Goal: Task Accomplishment & Management: Manage account settings

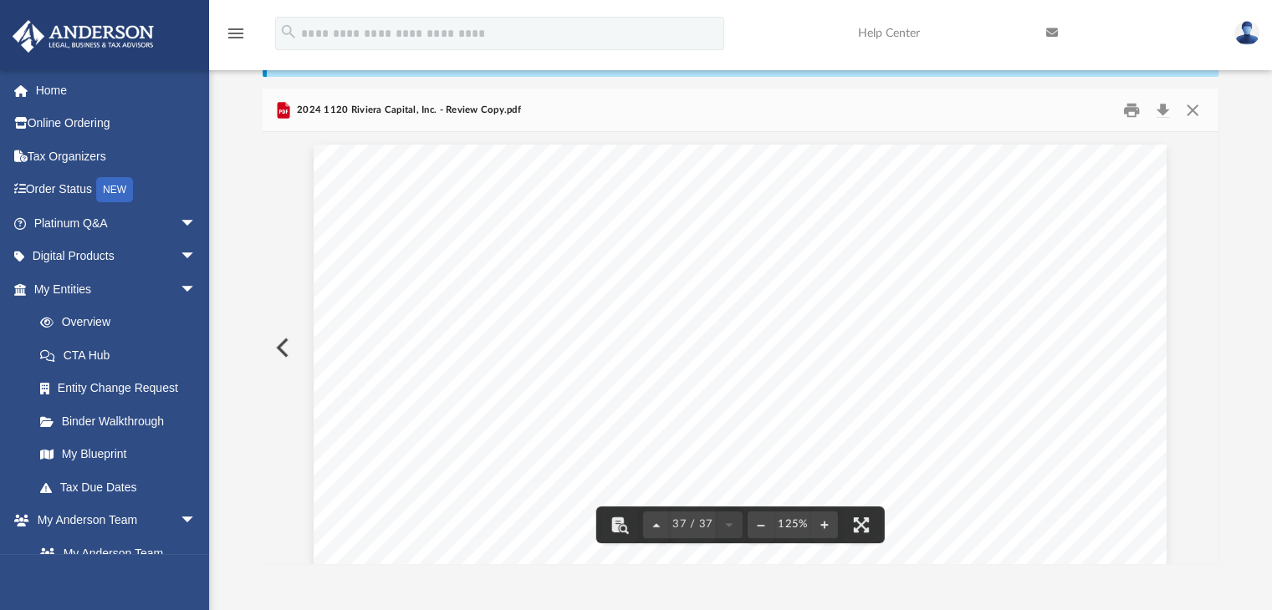
scroll to position [39877, 0]
click at [568, 341] on div "Asset No. 428103 04-01-24 2025 DEPRECIATION AND AMORTIZATION REPORT * Reduction…" at bounding box center [815, 571] width 1104 height 853
click at [1201, 111] on button "Close" at bounding box center [1192, 110] width 30 height 26
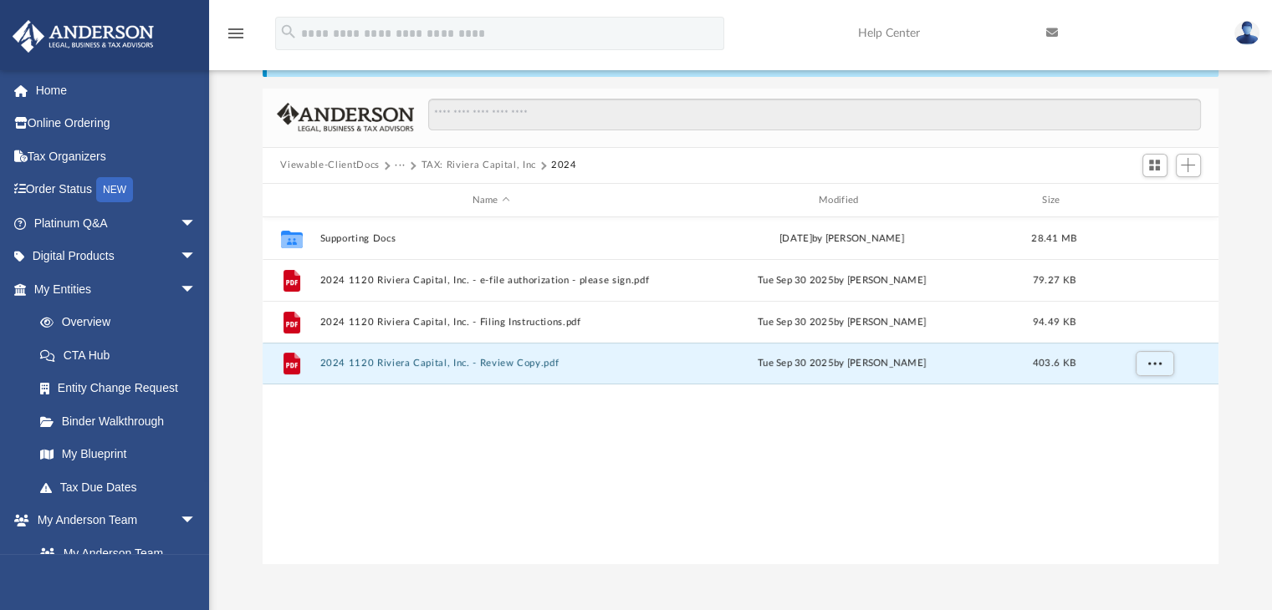
click at [478, 166] on button "TAX: Riviera Capital, Inc" at bounding box center [478, 165] width 115 height 15
click at [463, 160] on button "TAX: Riviera Capital, Inc" at bounding box center [478, 165] width 115 height 15
click at [358, 163] on button "Viewable-ClientDocs" at bounding box center [329, 165] width 99 height 15
click at [457, 168] on button "TAX: Riviera Capital, Inc" at bounding box center [478, 165] width 115 height 15
click at [368, 162] on button "Viewable-ClientDocs" at bounding box center [329, 165] width 99 height 15
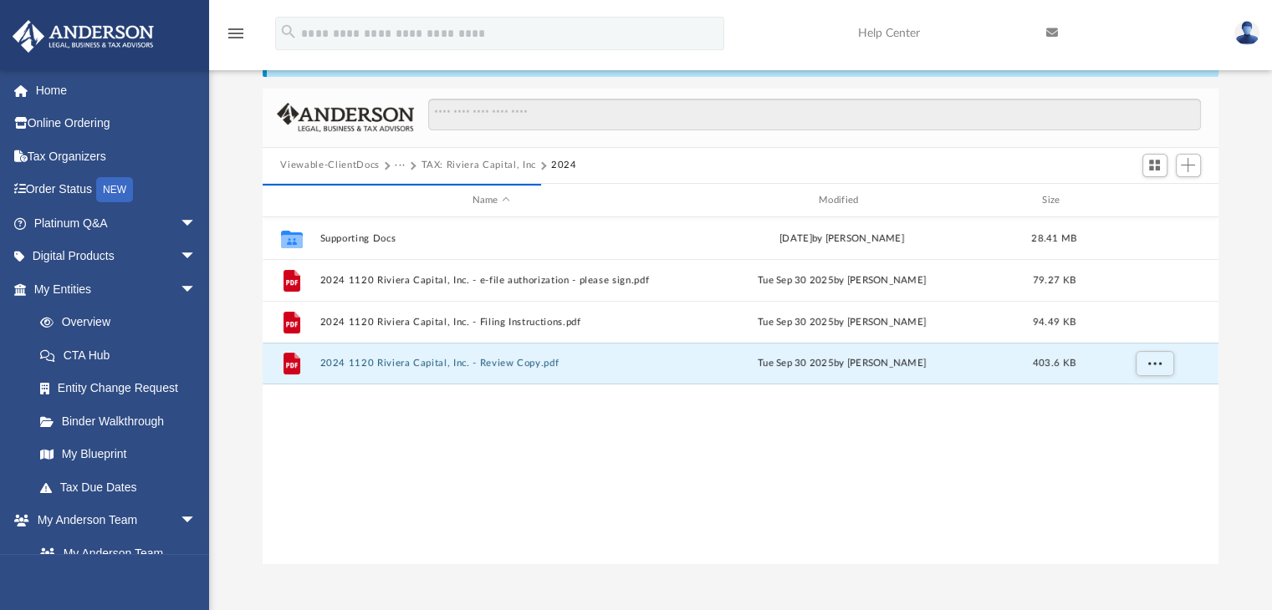
click at [397, 161] on button "···" at bounding box center [400, 165] width 11 height 15
click at [448, 161] on button "TAX: Riviera Capital, Inc" at bounding box center [478, 165] width 115 height 15
click at [334, 161] on button "Viewable-ClientDocs" at bounding box center [329, 165] width 99 height 15
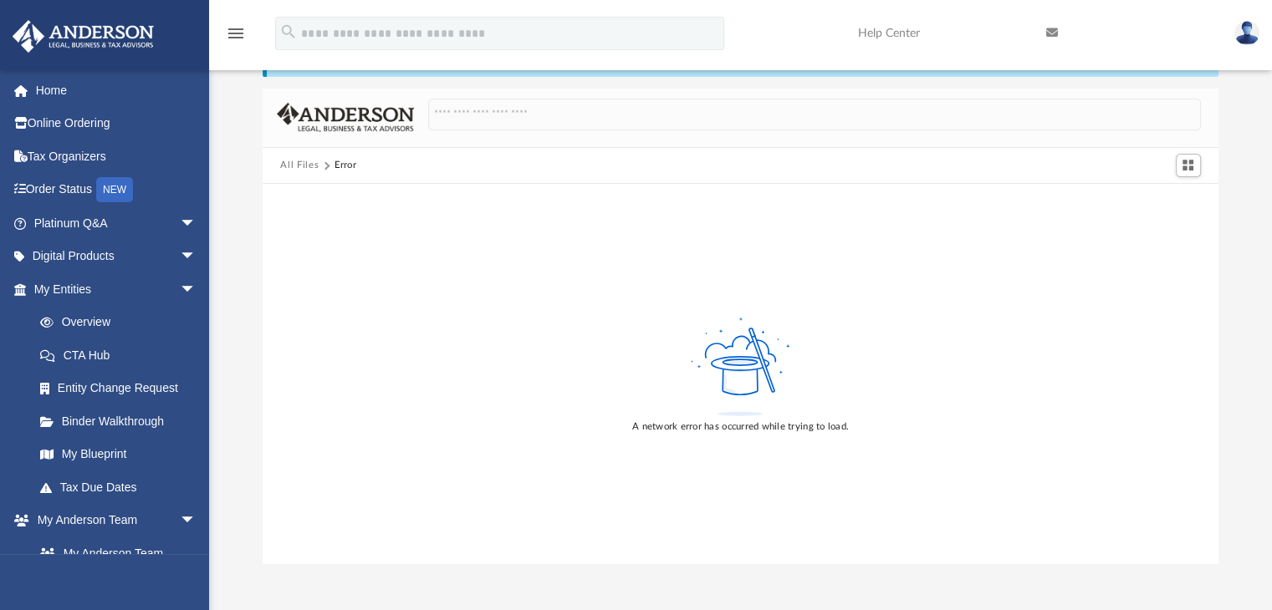
click at [288, 163] on button "All Files" at bounding box center [299, 165] width 38 height 15
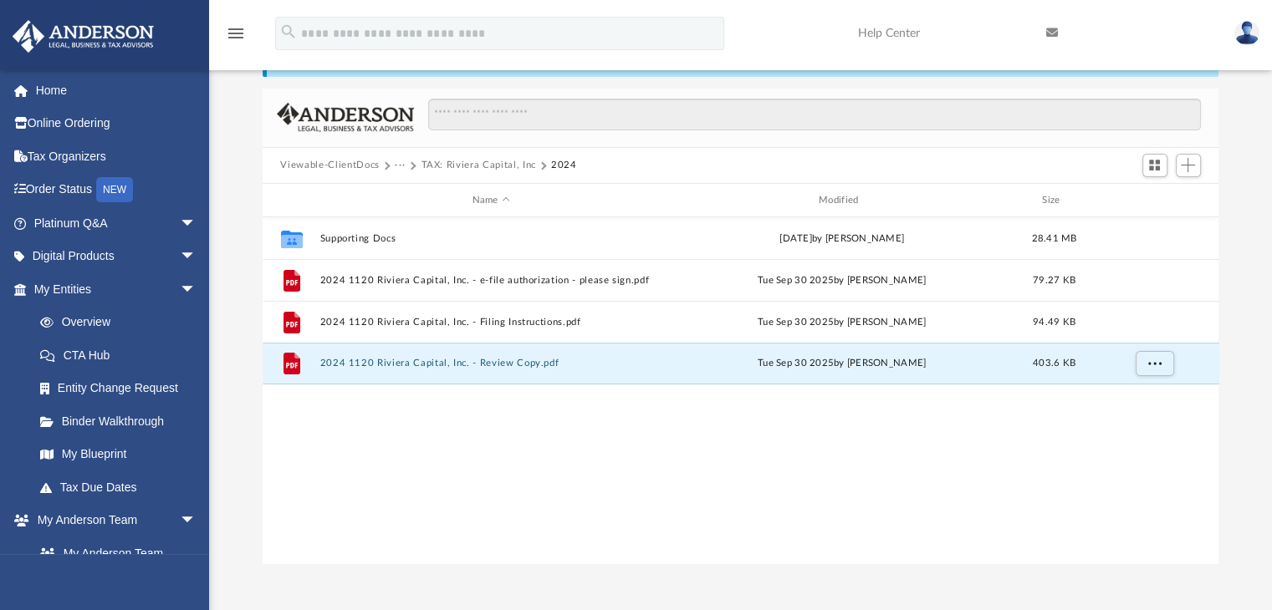
scroll to position [367, 943]
click at [205, 296] on div at bounding box center [206, 193] width 3 height 248
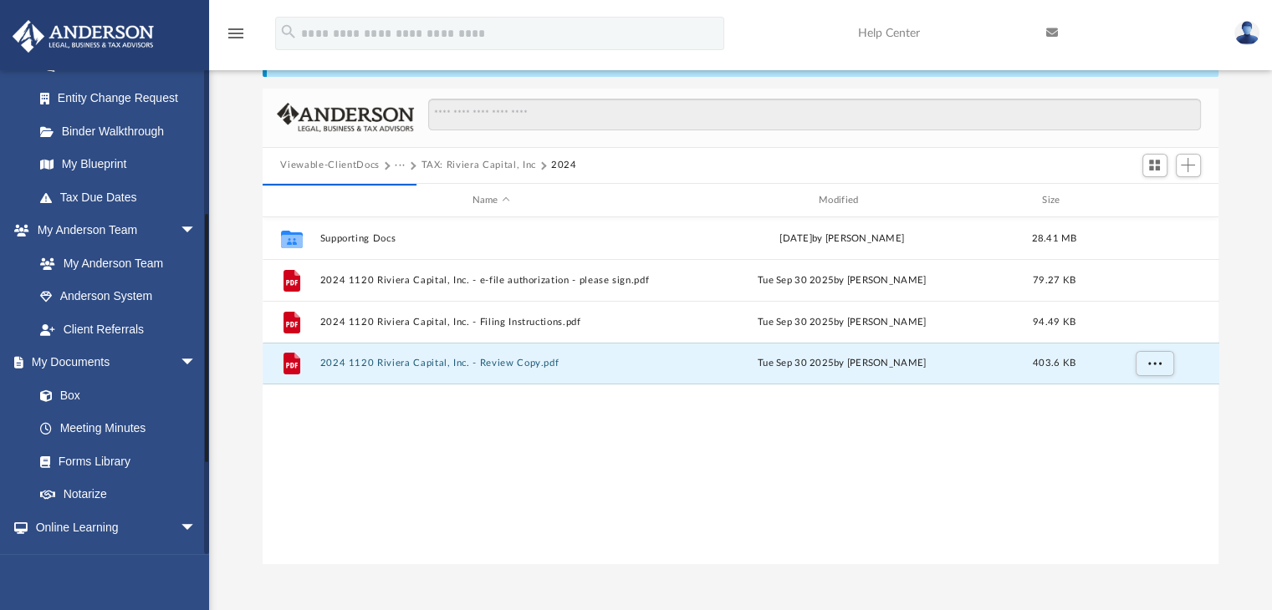
drag, startPoint x: 205, startPoint y: 296, endPoint x: 222, endPoint y: 453, distance: 158.1
click at [222, 453] on div "App mariarodriguezmaluenda@gmail.com Sign Out mariarodriguezmaluenda@gmail.com …" at bounding box center [636, 270] width 1272 height 587
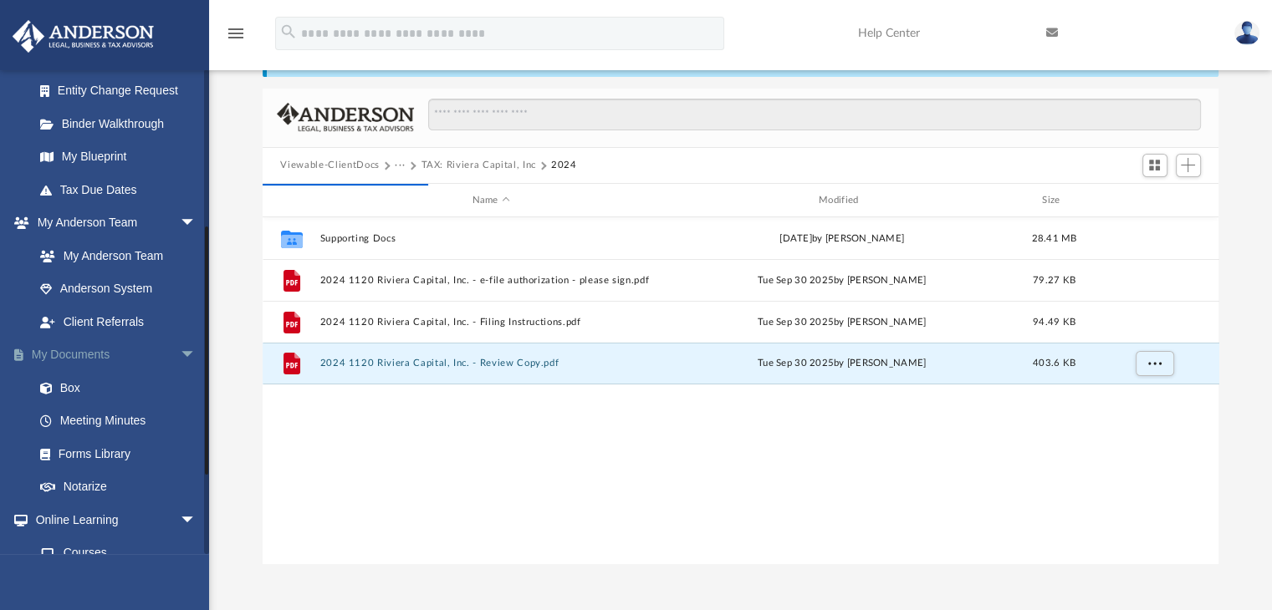
click at [48, 352] on link "My Documents arrow_drop_down" at bounding box center [117, 355] width 210 height 33
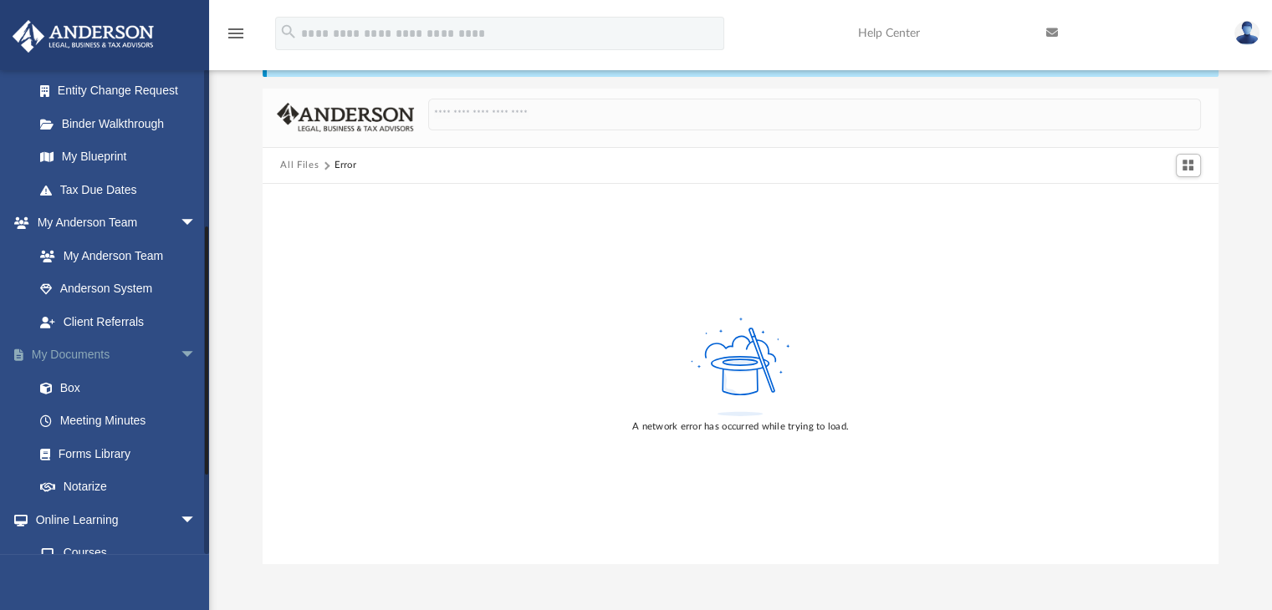
click at [80, 350] on link "My Documents arrow_drop_down" at bounding box center [117, 355] width 210 height 33
click at [296, 164] on button "All Files" at bounding box center [299, 165] width 38 height 15
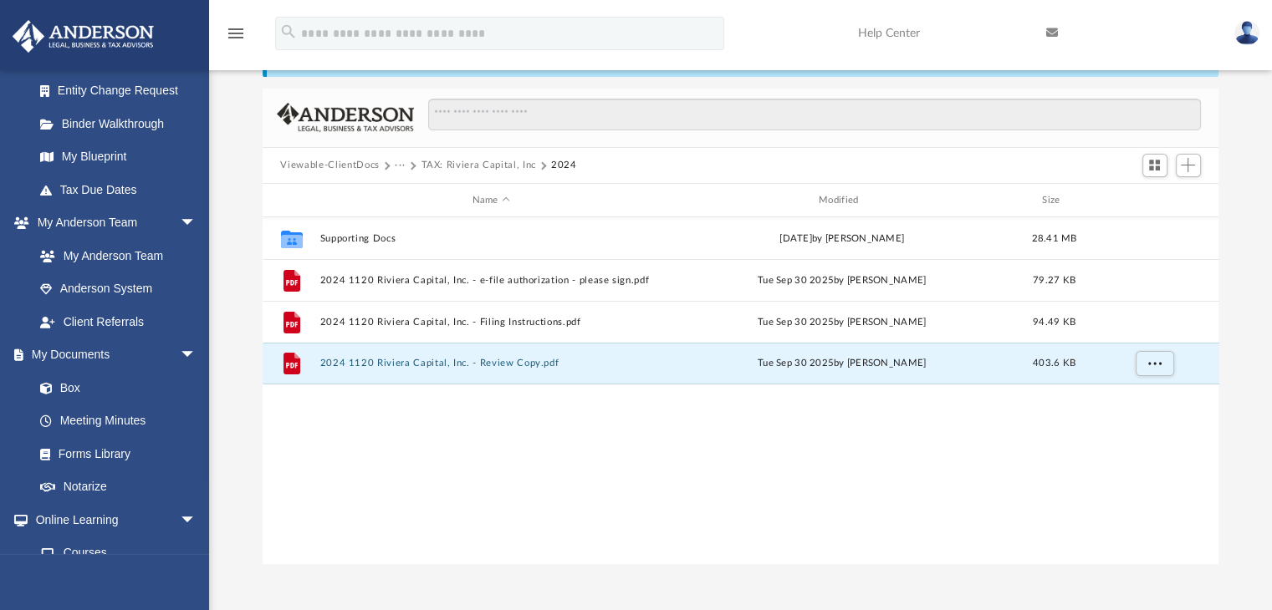
scroll to position [367, 943]
click at [333, 161] on button "Viewable-ClientDocs" at bounding box center [329, 165] width 99 height 15
click at [486, 168] on button "TAX: Riviera Capital, Inc" at bounding box center [478, 165] width 115 height 15
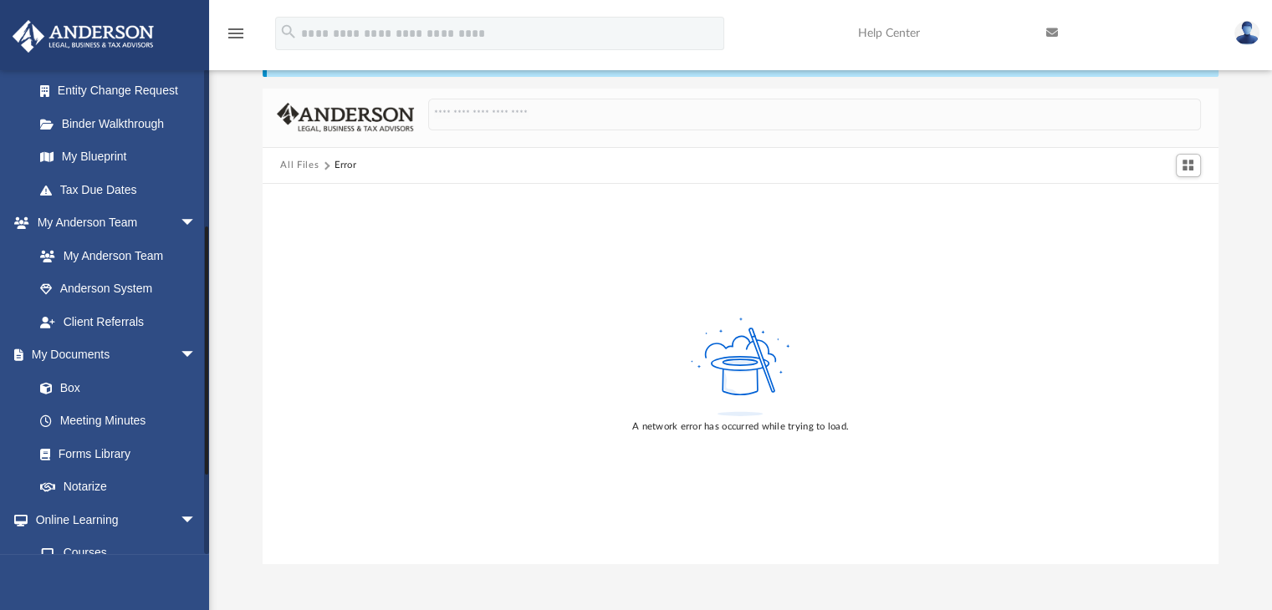
click at [205, 340] on div at bounding box center [206, 351] width 3 height 248
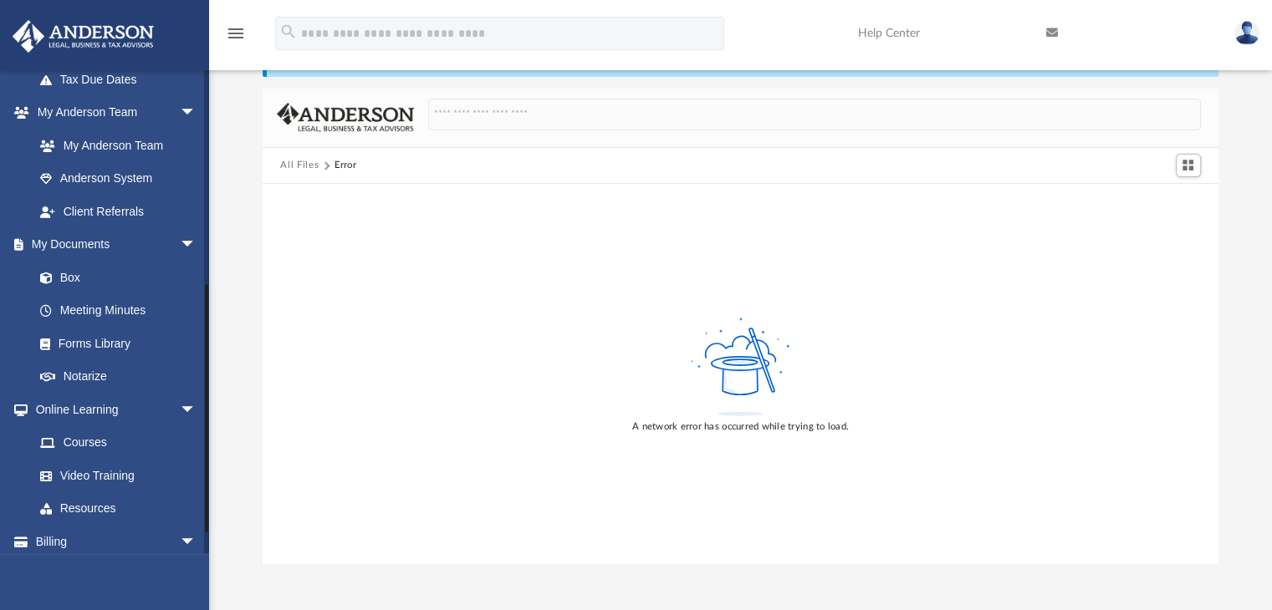
scroll to position [414, 0]
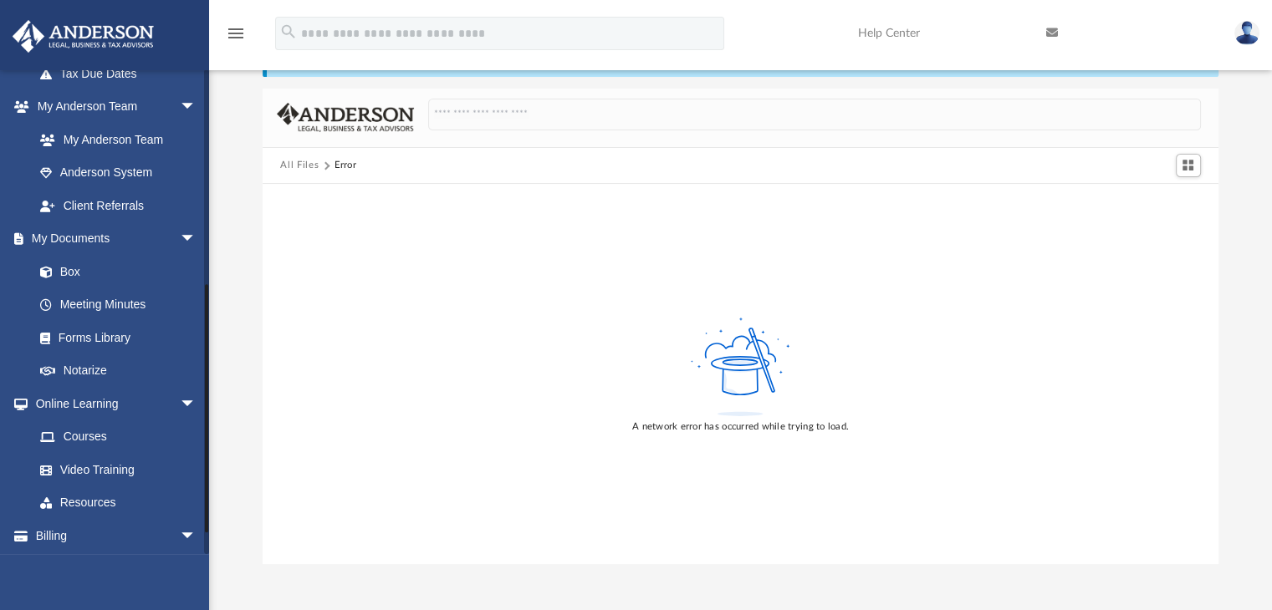
drag, startPoint x: 204, startPoint y: 340, endPoint x: 230, endPoint y: 402, distance: 67.1
click at [230, 402] on div "App mariarodriguezmaluenda@gmail.com Sign Out mariarodriguezmaluenda@gmail.com …" at bounding box center [636, 270] width 1272 height 587
click at [81, 237] on link "My Documents arrow_drop_down" at bounding box center [117, 238] width 210 height 33
click at [180, 235] on span "arrow_drop_down" at bounding box center [196, 239] width 33 height 34
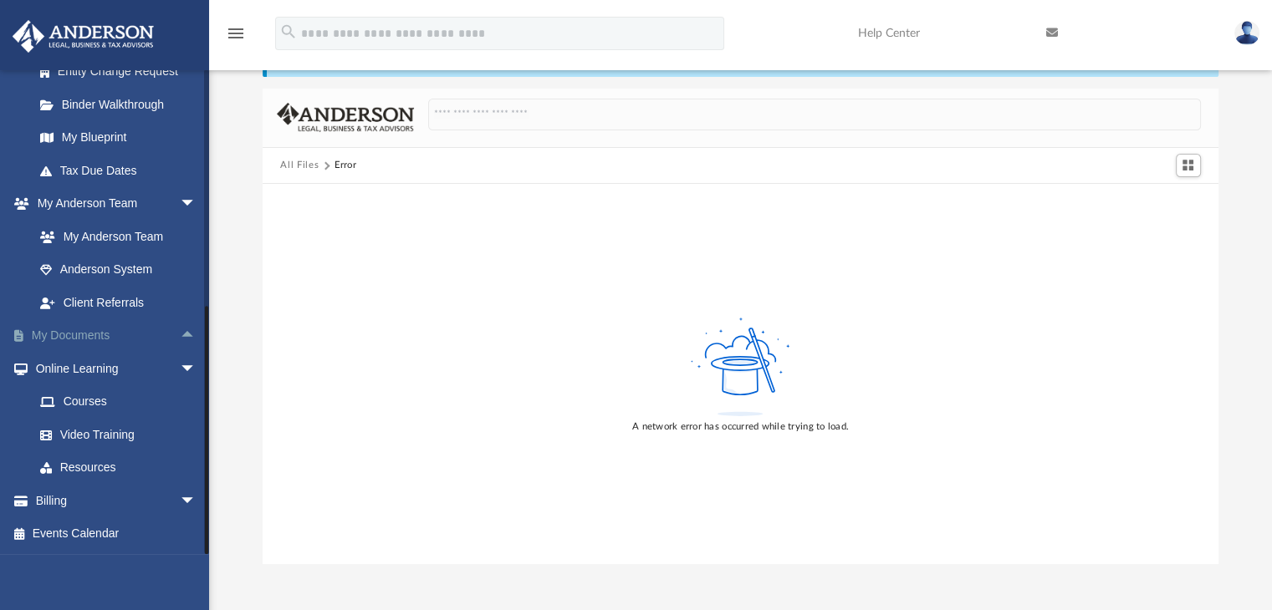
scroll to position [317, 0]
click at [59, 339] on link "My Documents arrow_drop_up" at bounding box center [117, 335] width 210 height 33
click at [303, 164] on button "All Files" at bounding box center [299, 165] width 38 height 15
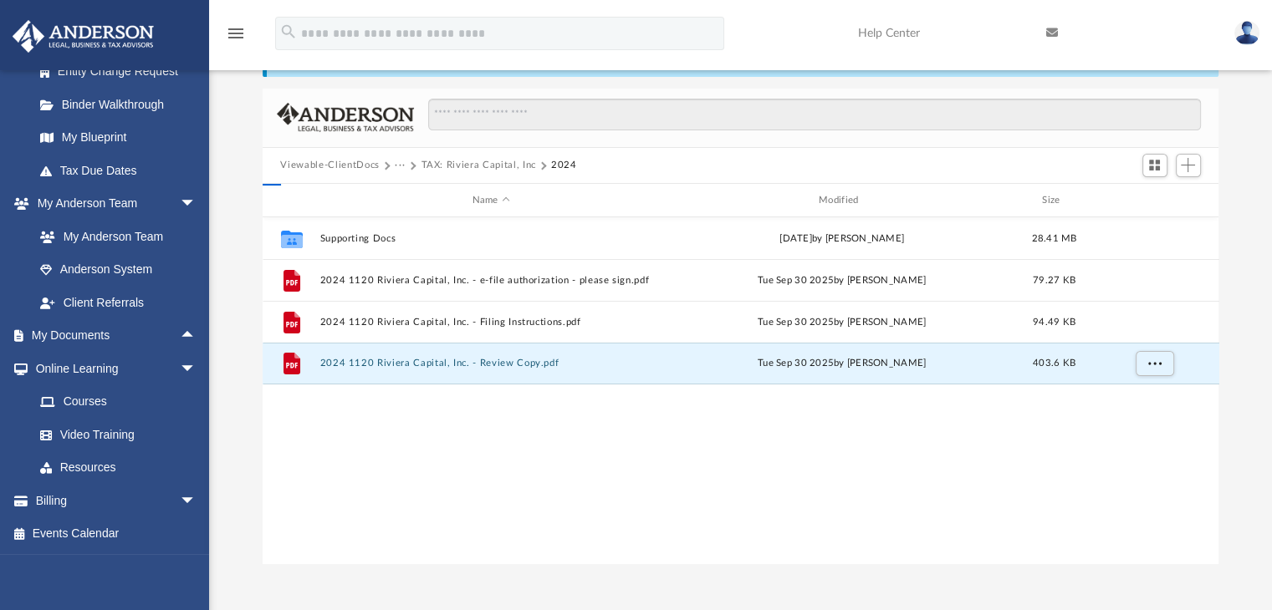
scroll to position [367, 943]
click at [317, 162] on button "Viewable-ClientDocs" at bounding box center [329, 165] width 99 height 15
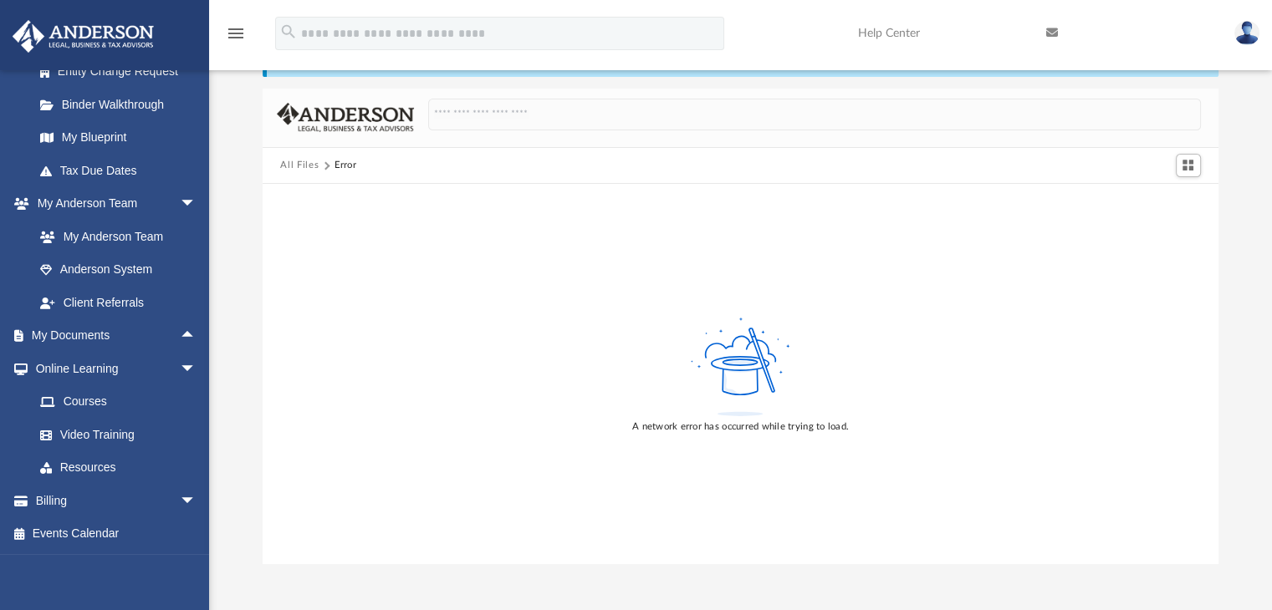
click at [314, 165] on button "All Files" at bounding box center [299, 165] width 38 height 15
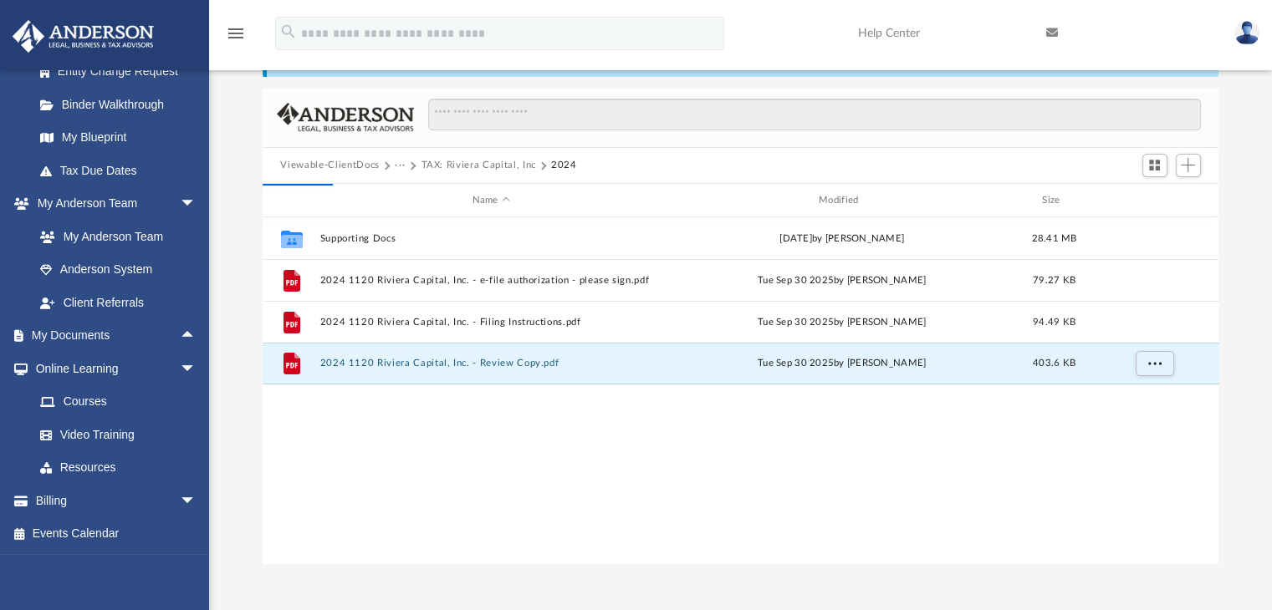
click at [335, 161] on button "Viewable-ClientDocs" at bounding box center [329, 165] width 99 height 15
click at [33, 331] on link "My Documents arrow_drop_up" at bounding box center [117, 335] width 210 height 33
click at [77, 335] on link "My Documents arrow_drop_up" at bounding box center [117, 335] width 210 height 33
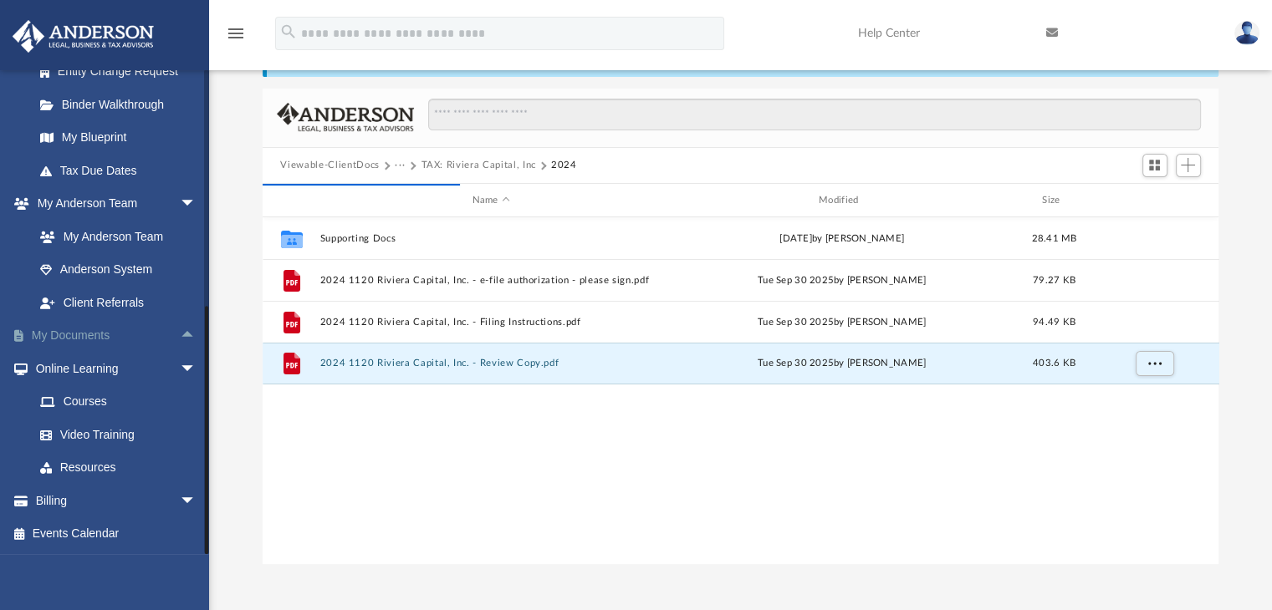
click at [77, 335] on link "My Documents arrow_drop_up" at bounding box center [117, 335] width 210 height 33
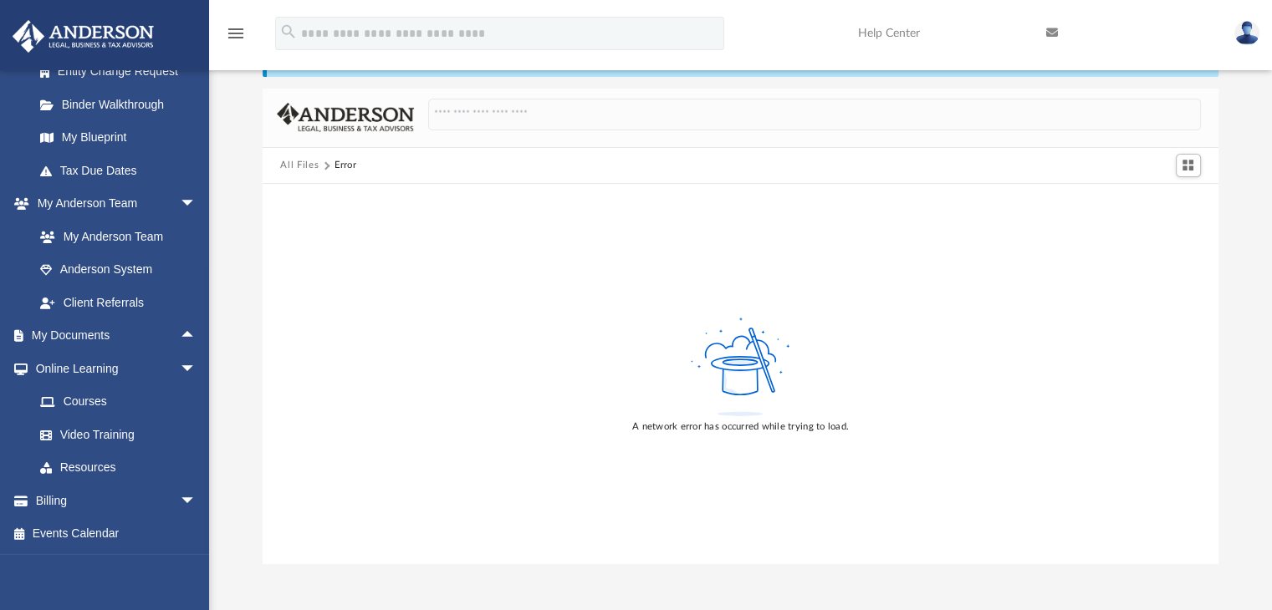
click at [297, 161] on button "All Files" at bounding box center [299, 165] width 38 height 15
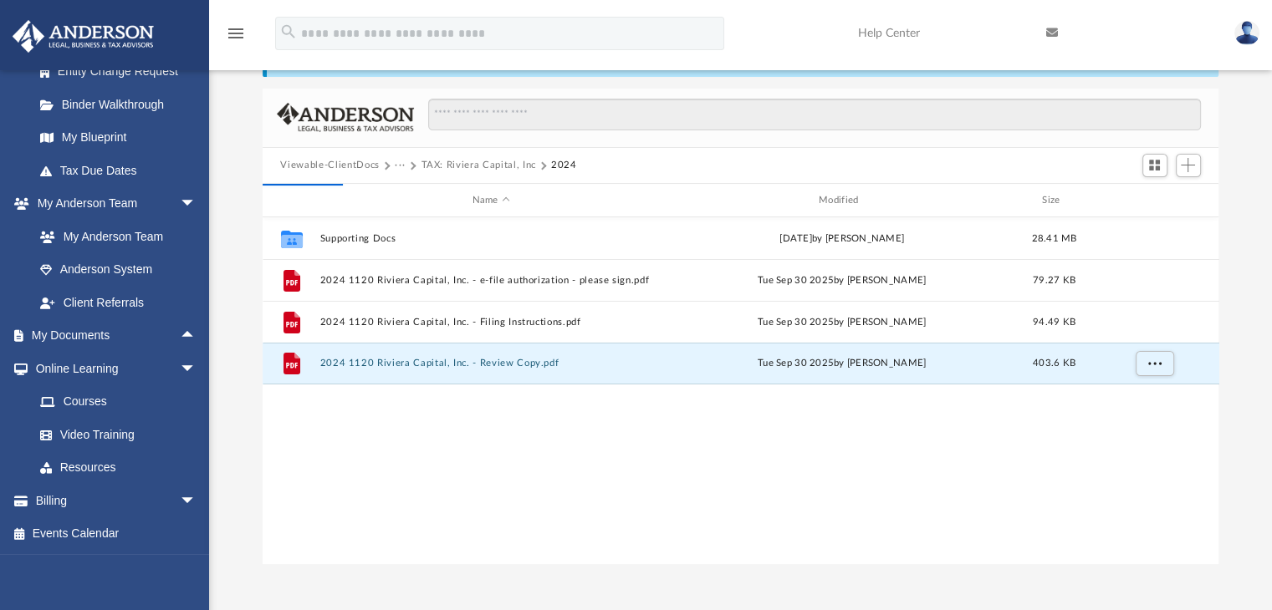
click at [472, 165] on button "TAX: Riviera Capital, Inc" at bounding box center [478, 165] width 115 height 15
click at [397, 165] on button "···" at bounding box center [400, 165] width 11 height 15
click at [347, 165] on button "Viewable-ClientDocs" at bounding box center [329, 165] width 99 height 15
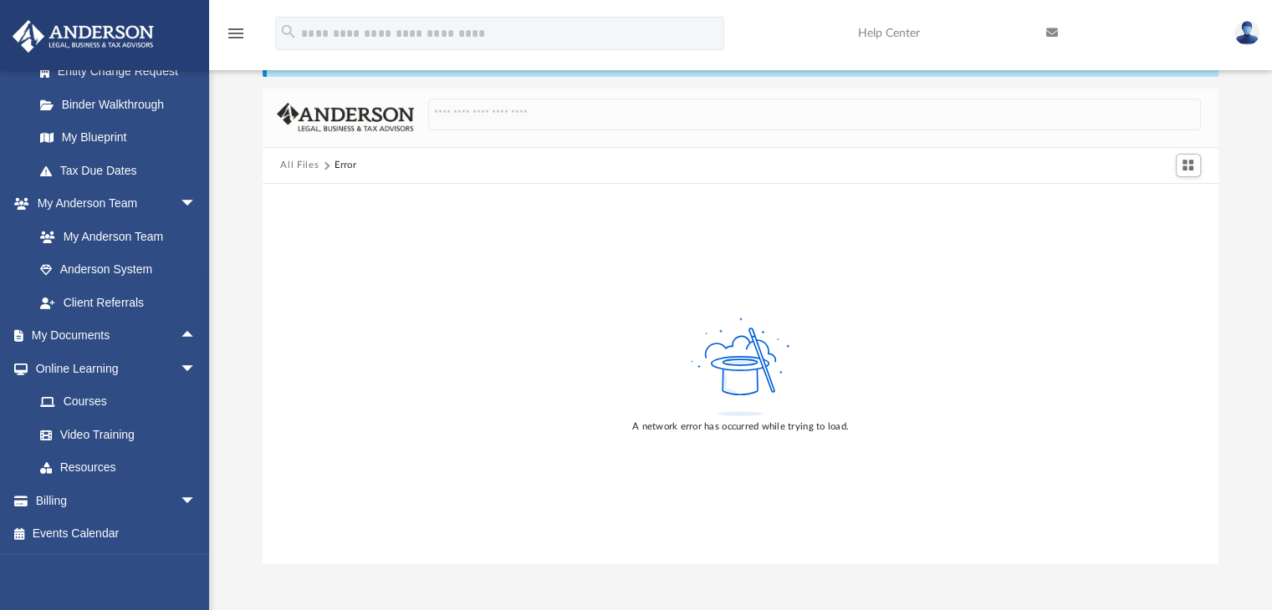
click at [307, 164] on button "All Files" at bounding box center [299, 165] width 38 height 15
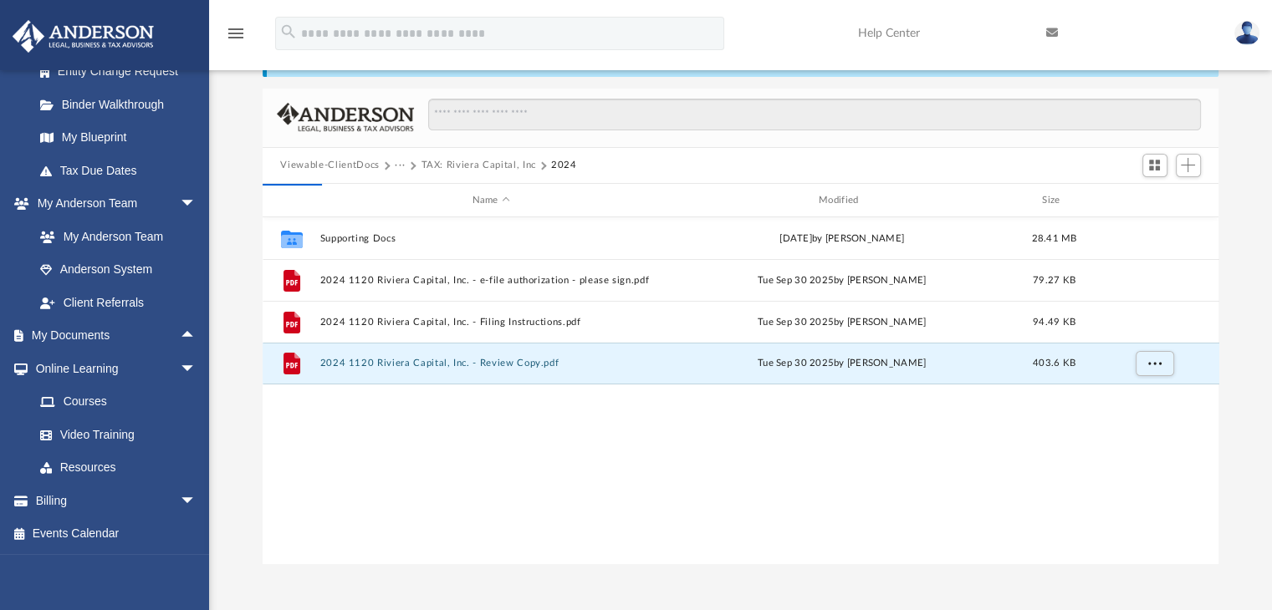
click at [324, 158] on button "Viewable-ClientDocs" at bounding box center [329, 165] width 99 height 15
click at [99, 327] on link "My Documents arrow_drop_up" at bounding box center [117, 335] width 210 height 33
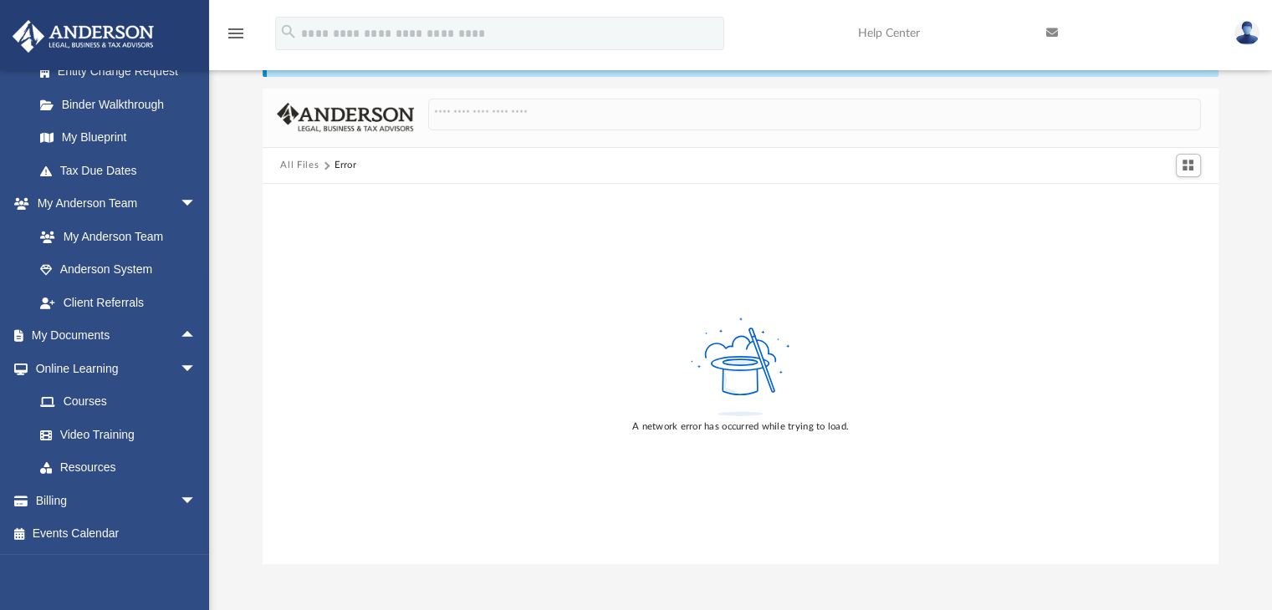
click at [299, 163] on button "All Files" at bounding box center [299, 165] width 38 height 15
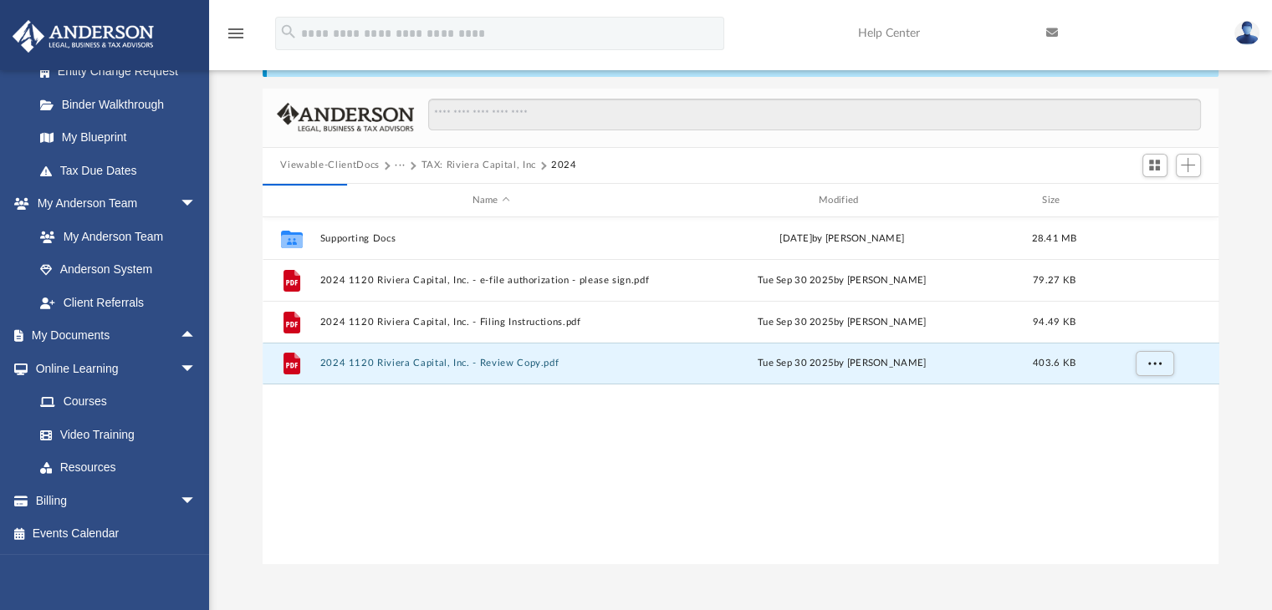
click at [455, 165] on button "TAX: Riviera Capital, Inc" at bounding box center [478, 165] width 115 height 15
click at [491, 161] on button "TAX: Riviera Capital, Inc" at bounding box center [478, 165] width 115 height 15
click at [488, 162] on button "TAX: Riviera Capital, Inc" at bounding box center [478, 165] width 115 height 15
click at [344, 164] on button "Viewable-ClientDocs" at bounding box center [329, 165] width 99 height 15
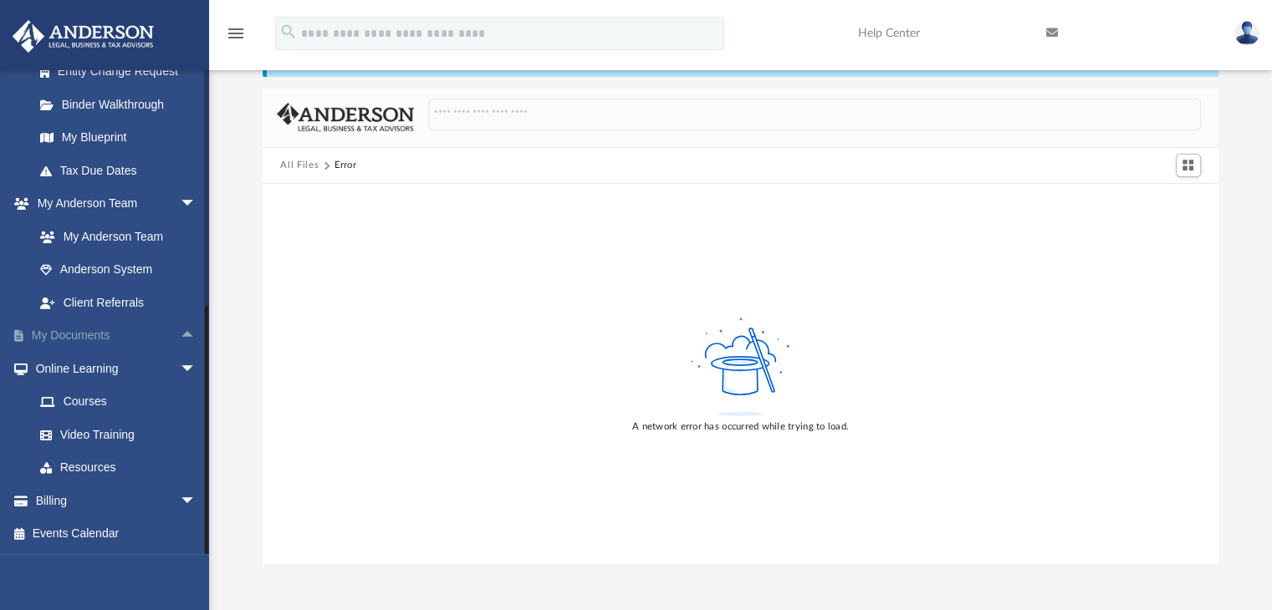
click at [75, 328] on link "My Documents arrow_drop_up" at bounding box center [117, 335] width 210 height 33
click at [78, 332] on link "My Documents arrow_drop_up" at bounding box center [117, 335] width 210 height 33
click at [23, 333] on span at bounding box center [27, 336] width 8 height 12
click at [55, 335] on link "My Documents arrow_drop_up" at bounding box center [117, 335] width 210 height 33
click at [180, 334] on span "arrow_drop_up" at bounding box center [196, 336] width 33 height 34
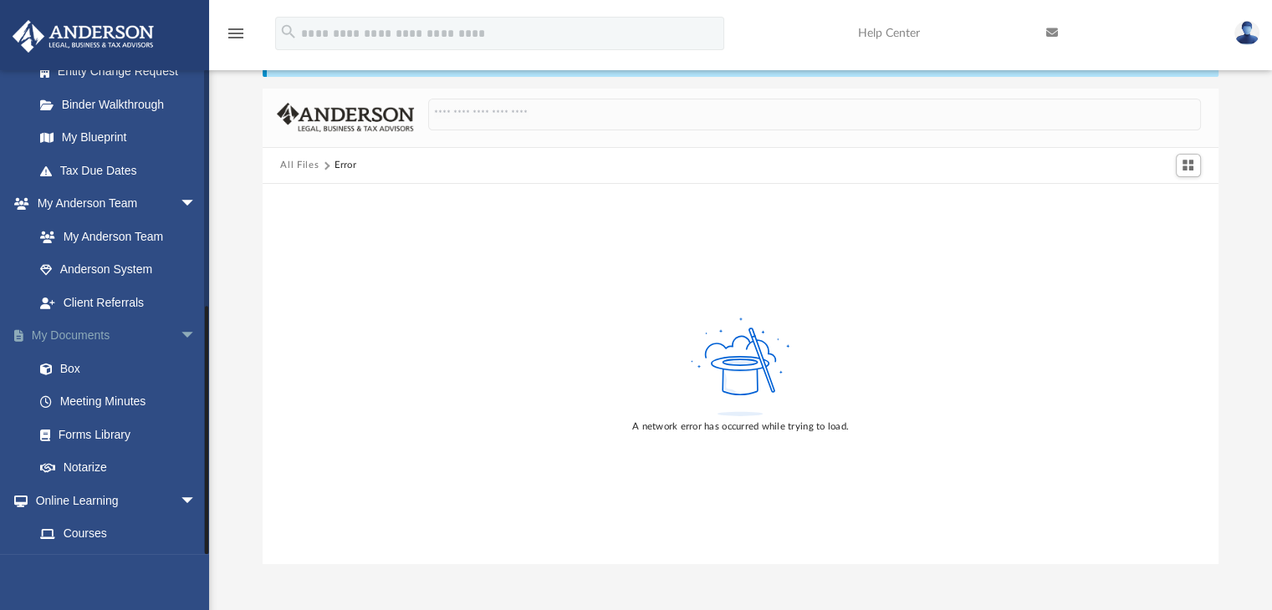
click at [74, 333] on link "My Documents arrow_drop_down" at bounding box center [117, 335] width 210 height 33
click at [23, 332] on span at bounding box center [27, 336] width 8 height 12
click at [59, 339] on link "My Documents arrow_drop_down" at bounding box center [117, 335] width 210 height 33
click at [70, 370] on link "Box" at bounding box center [122, 368] width 198 height 33
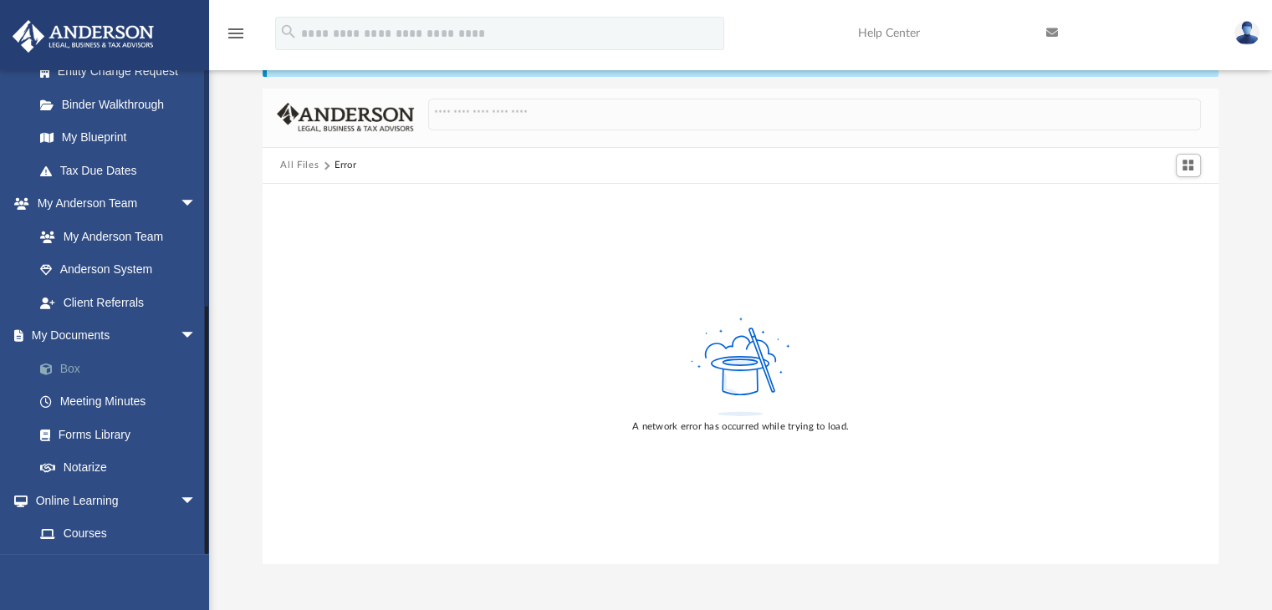
click at [80, 370] on link "Box" at bounding box center [122, 368] width 198 height 33
click at [73, 362] on link "Box" at bounding box center [122, 368] width 198 height 33
click at [780, 373] on icon at bounding box center [740, 366] width 109 height 105
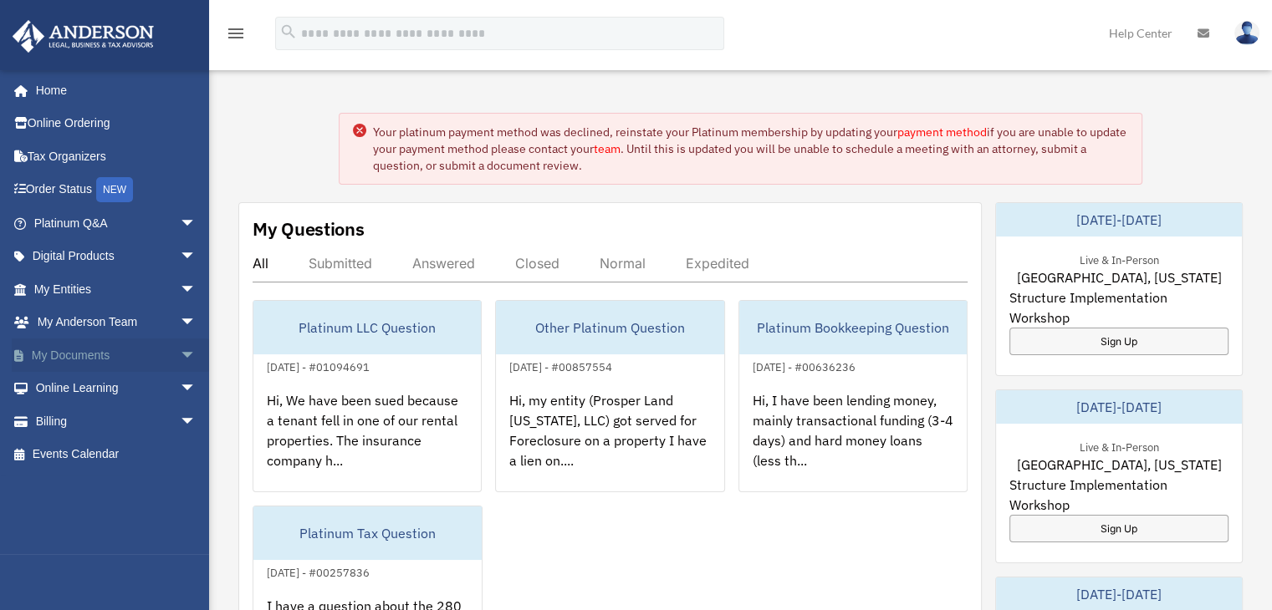
click at [38, 352] on link "My Documents arrow_drop_down" at bounding box center [117, 355] width 210 height 33
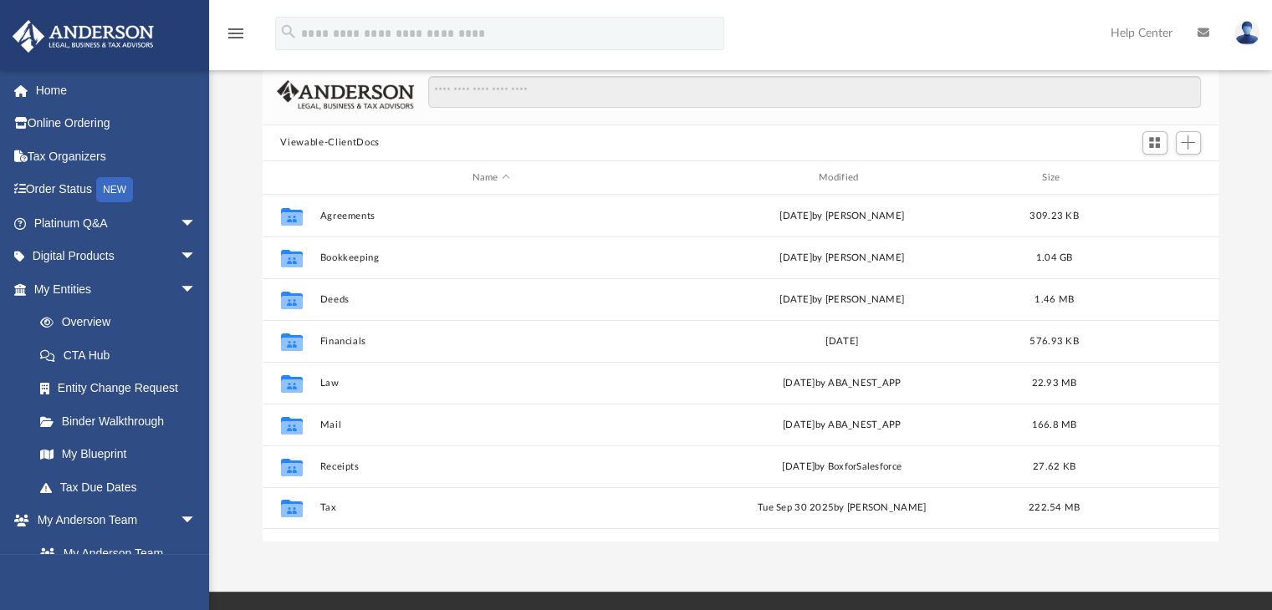
scroll to position [128, 0]
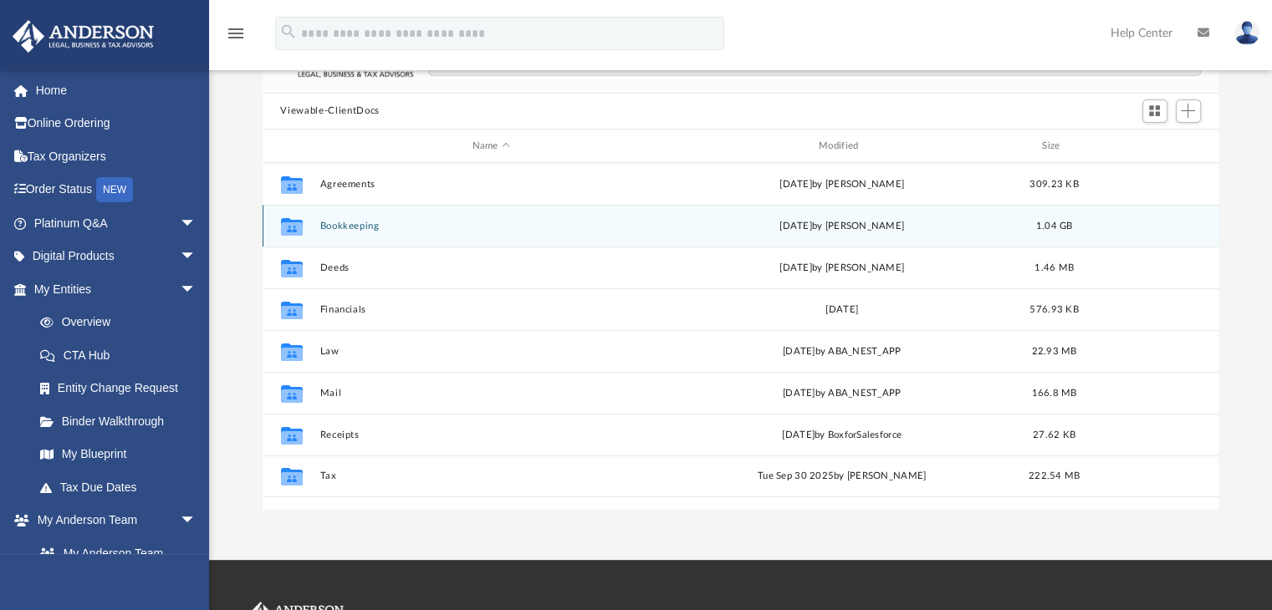
click at [364, 231] on button "Bookkeeping" at bounding box center [490, 226] width 343 height 11
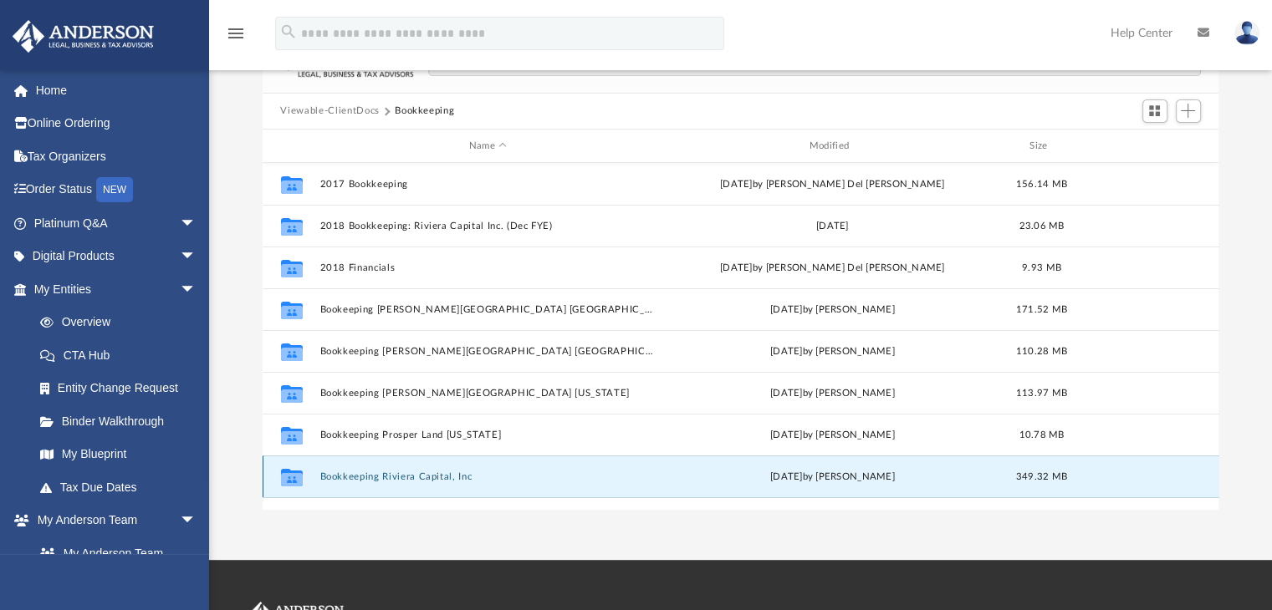
click at [426, 474] on button "Bookkeeping Riviera Capital, Inc" at bounding box center [487, 477] width 337 height 11
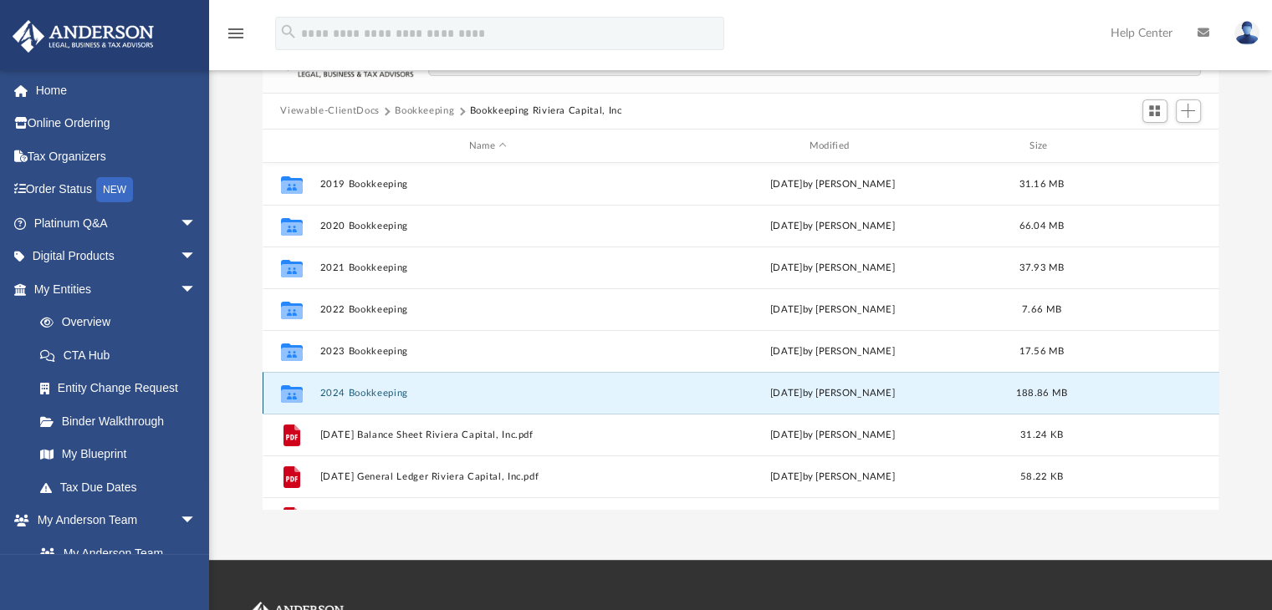
click at [351, 391] on button "2024 Bookkeeping" at bounding box center [487, 393] width 337 height 11
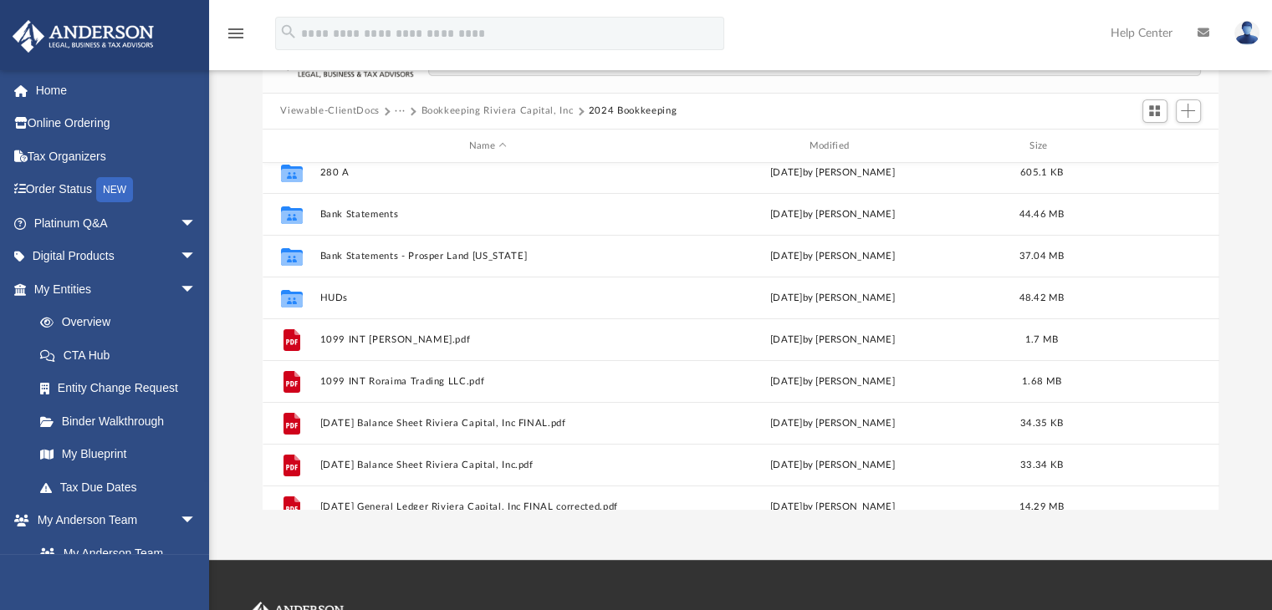
scroll to position [0, 0]
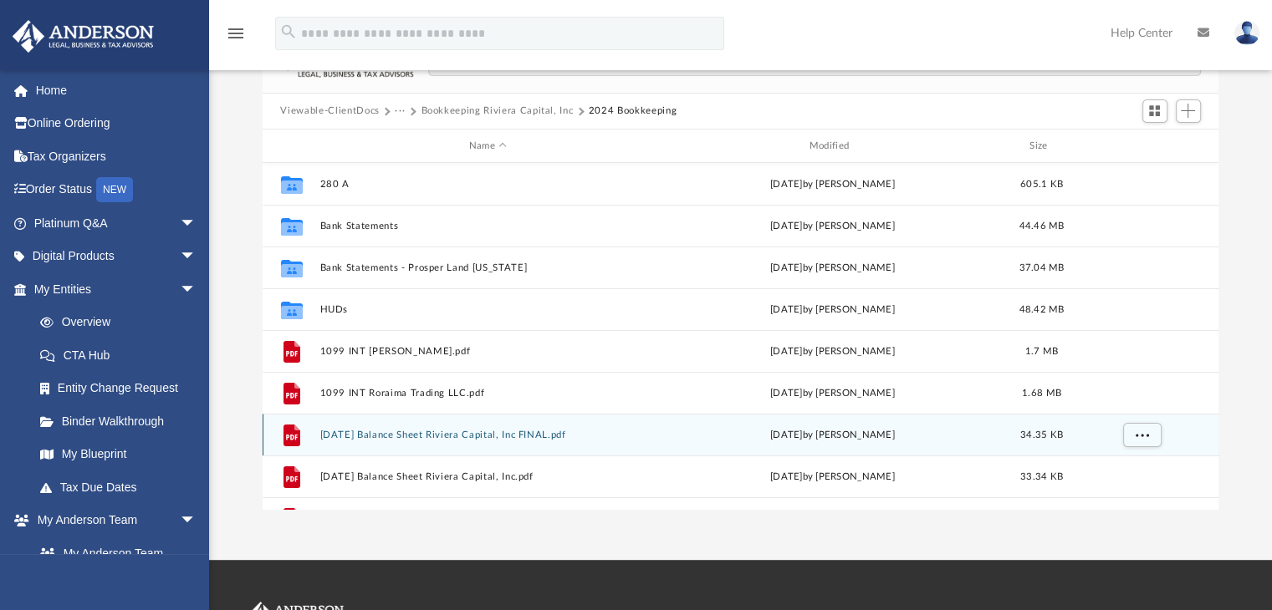
click at [548, 423] on div "File 2024.12.31 Balance Sheet Riviera Capital, Inc FINAL.pdf Thu Sep 25 2025 by…" at bounding box center [741, 435] width 956 height 42
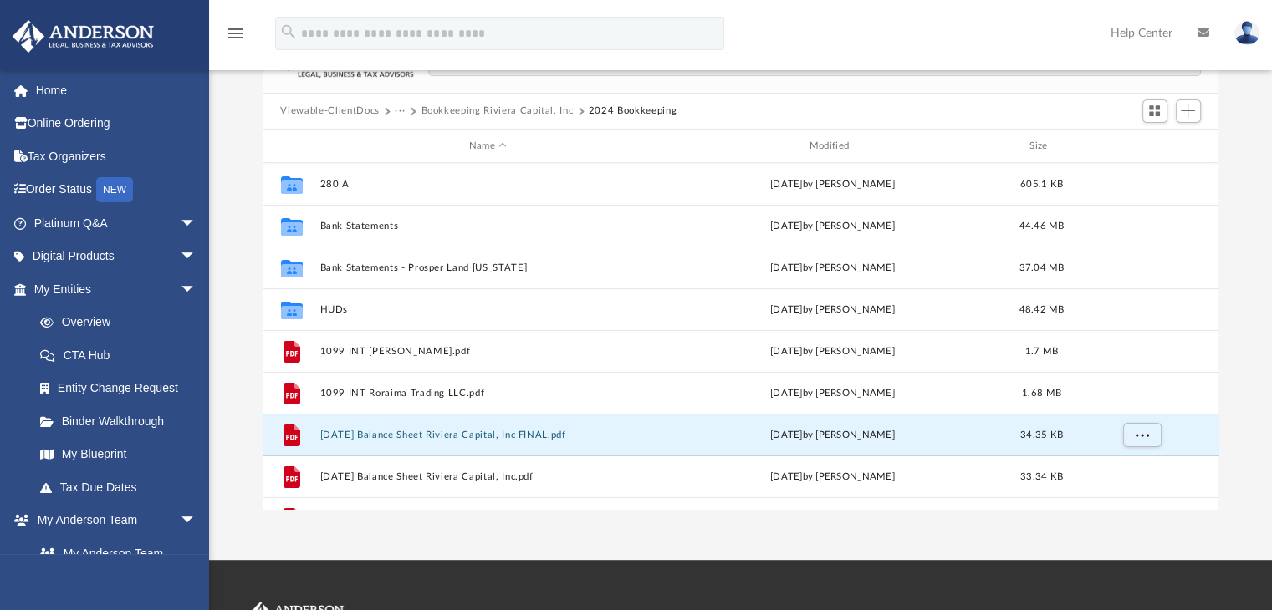
click at [525, 431] on button "2024.12.31 Balance Sheet Riviera Capital, Inc FINAL.pdf" at bounding box center [487, 435] width 337 height 11
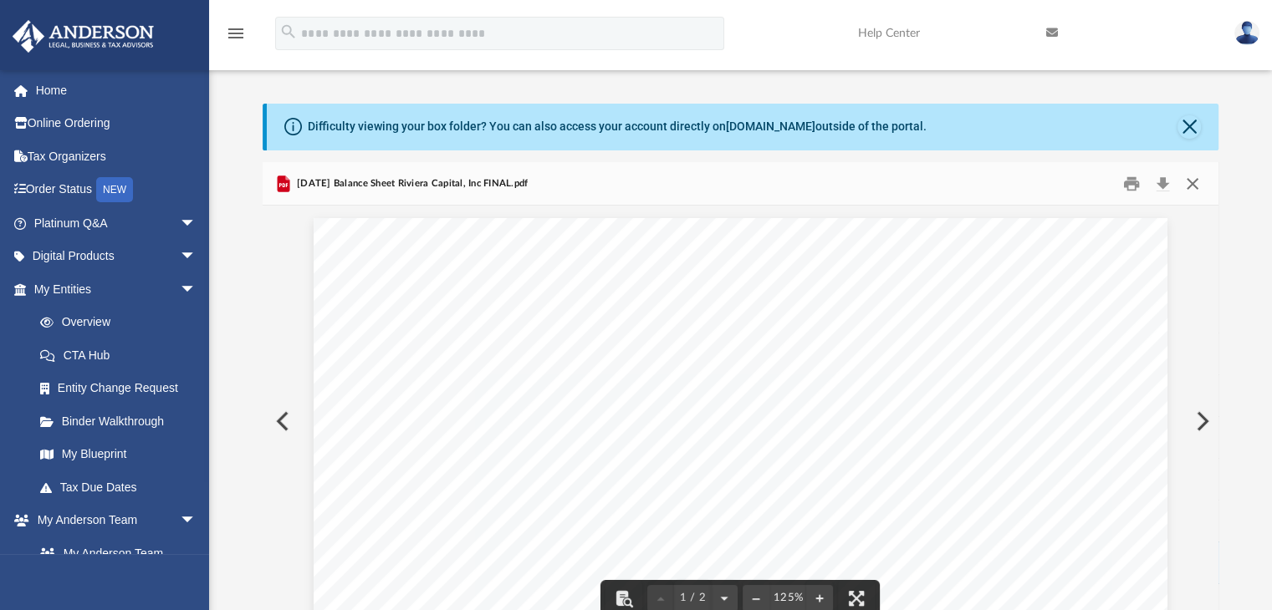
click at [1194, 185] on button "Close" at bounding box center [1192, 184] width 30 height 26
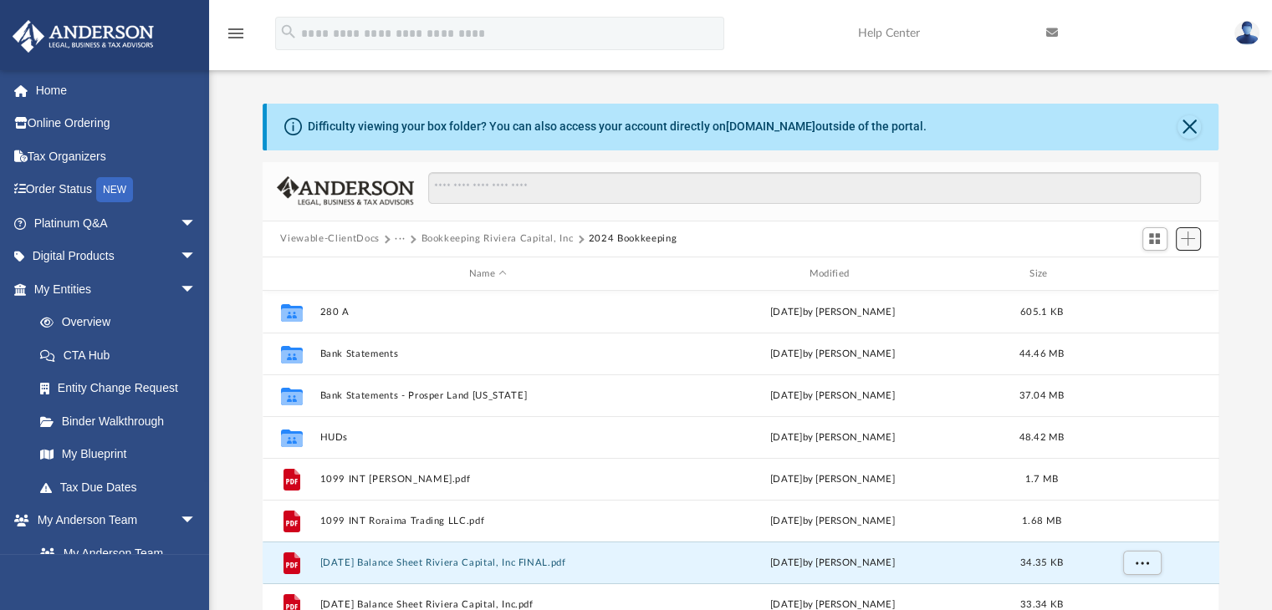
click at [1188, 244] on span "Add" at bounding box center [1187, 239] width 14 height 14
click at [1162, 272] on li "Upload" at bounding box center [1164, 272] width 54 height 18
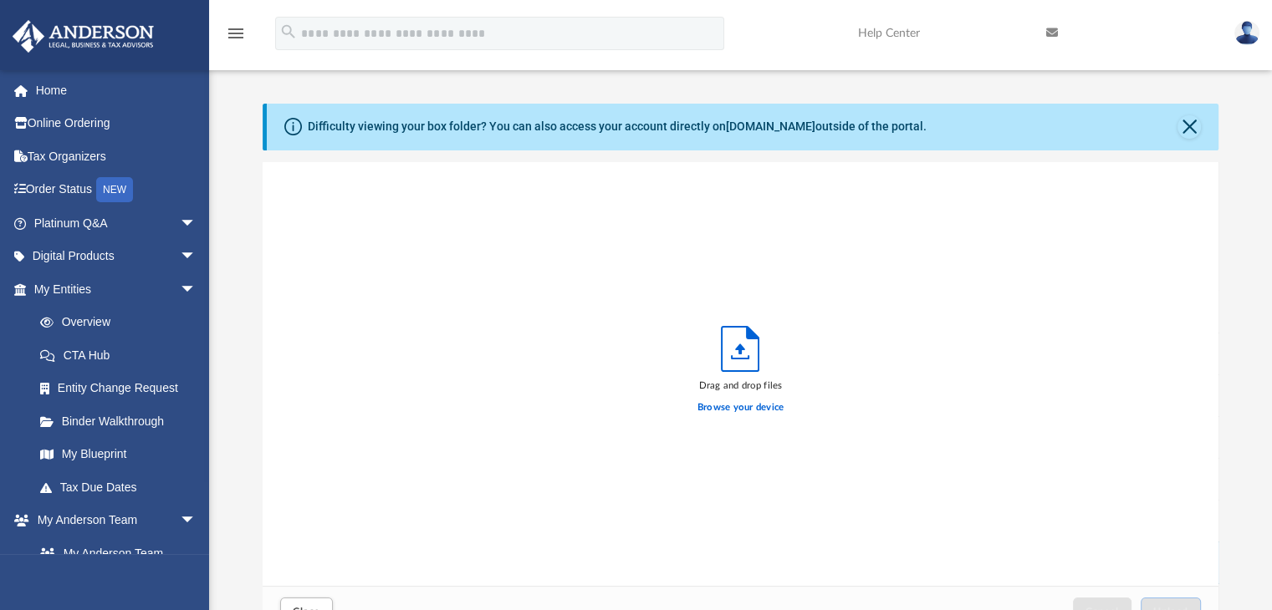
scroll to position [411, 943]
click at [730, 405] on label "Browse your device" at bounding box center [740, 407] width 87 height 15
click at [0, 0] on input "Browse your device" at bounding box center [0, 0] width 0 height 0
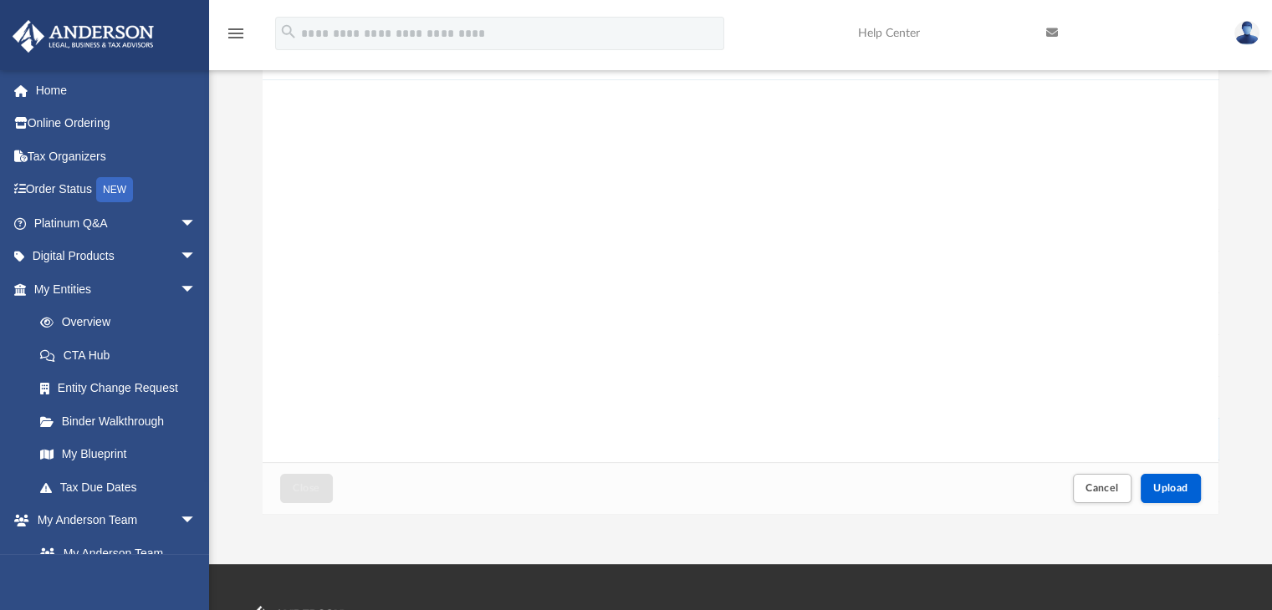
scroll to position [150, 0]
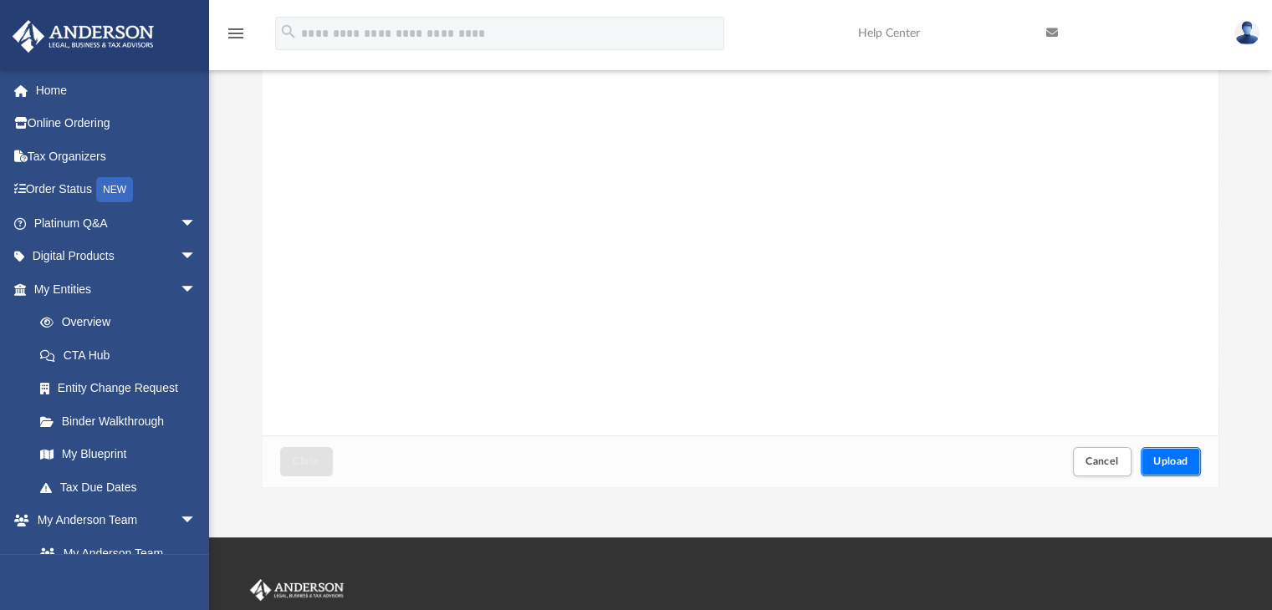
click at [1170, 474] on button "Upload" at bounding box center [1170, 461] width 60 height 29
click at [308, 456] on span "Close" at bounding box center [306, 461] width 27 height 10
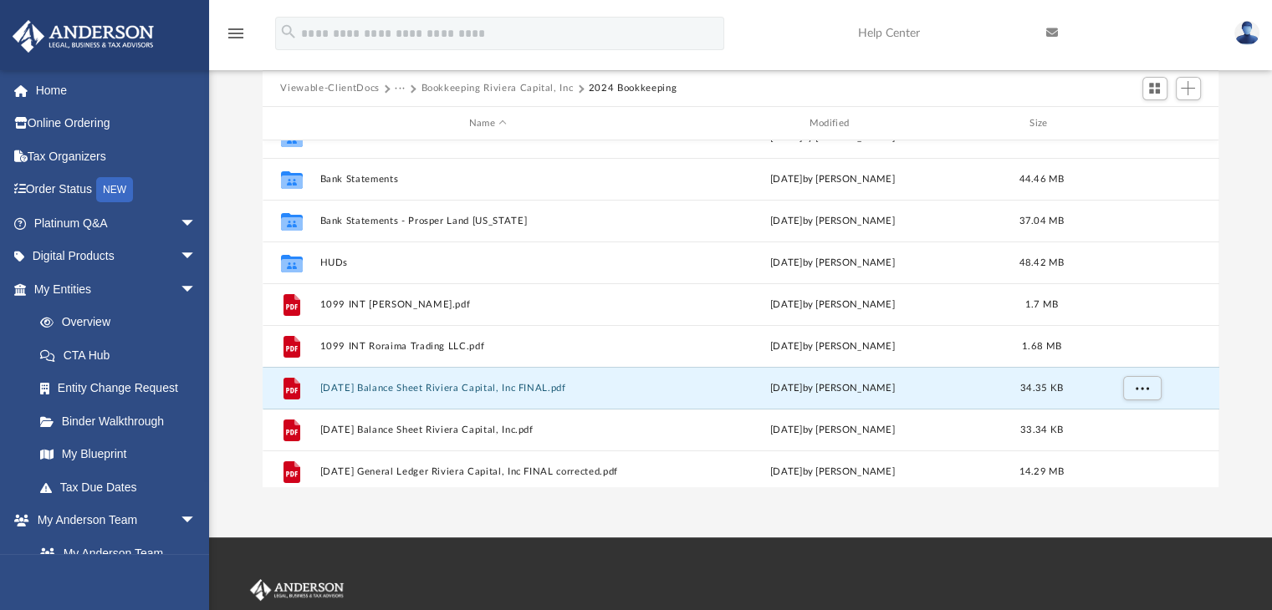
scroll to position [0, 0]
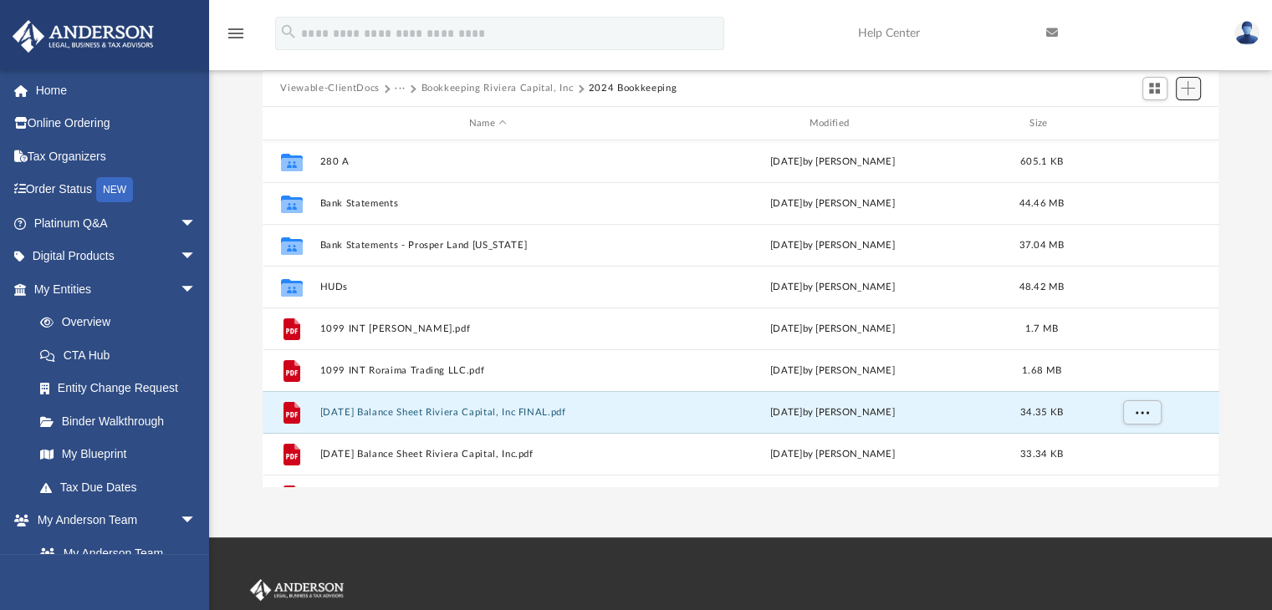
click at [1190, 81] on span "Add" at bounding box center [1187, 88] width 14 height 14
click at [1150, 120] on li "Upload" at bounding box center [1164, 122] width 54 height 18
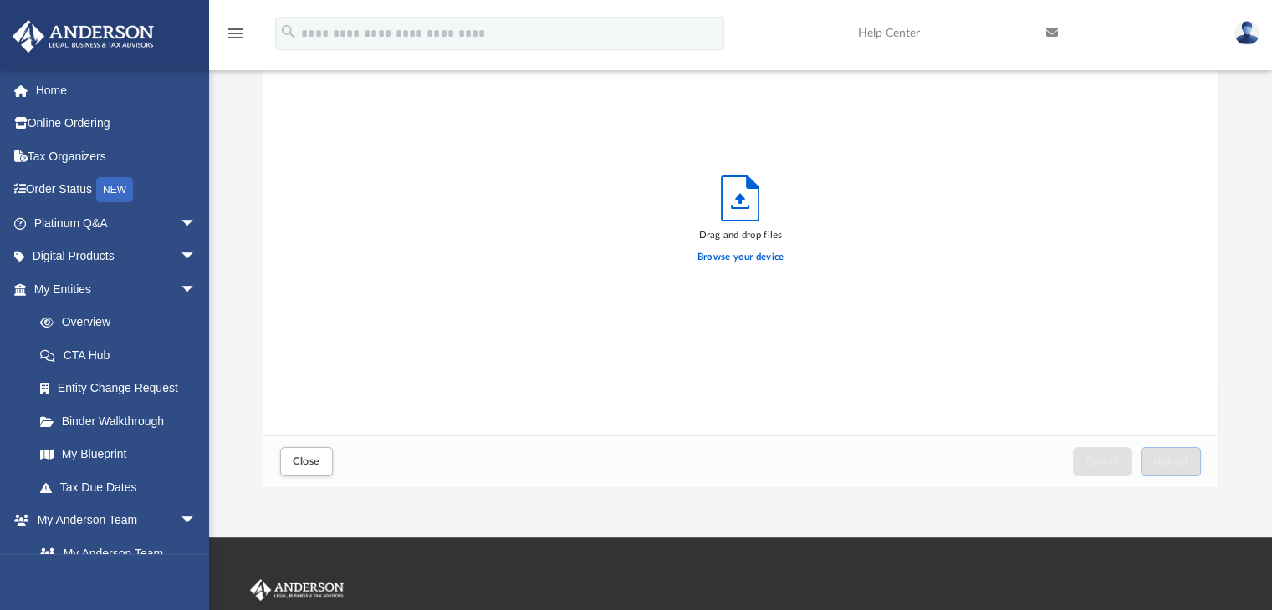
scroll to position [411, 943]
click at [735, 255] on label "Browse your device" at bounding box center [740, 257] width 87 height 15
click at [0, 0] on input "Browse your device" at bounding box center [0, 0] width 0 height 0
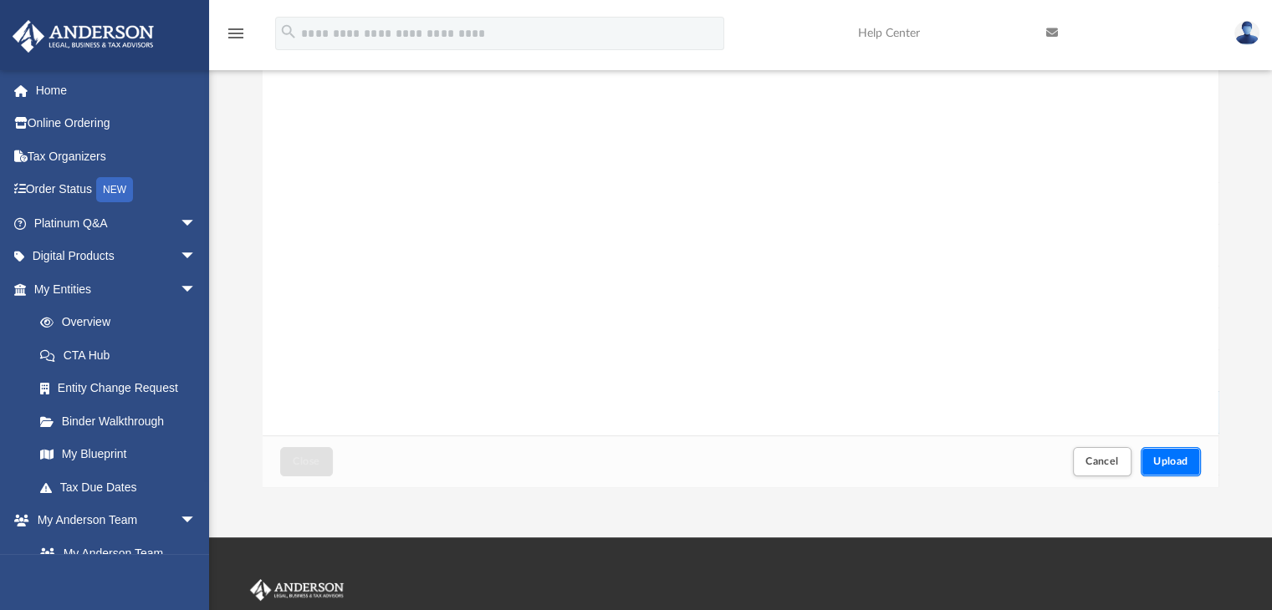
drag, startPoint x: 1177, startPoint y: 466, endPoint x: 1190, endPoint y: 465, distance: 13.4
click at [1190, 465] on button "Upload" at bounding box center [1170, 461] width 60 height 29
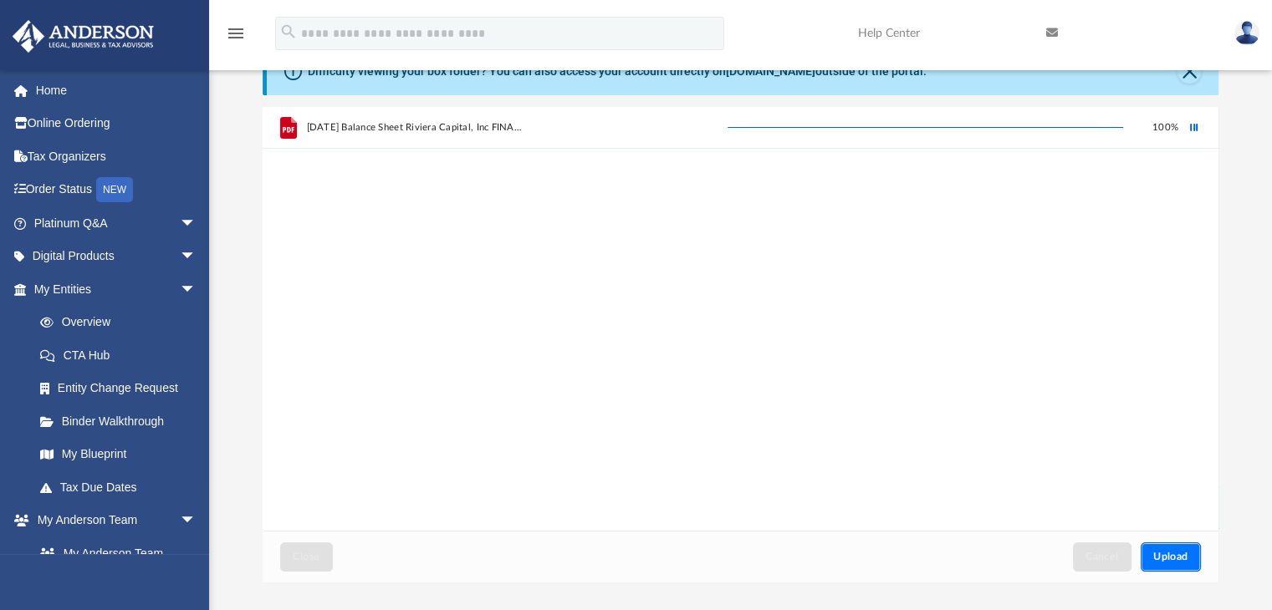
scroll to position [0, 0]
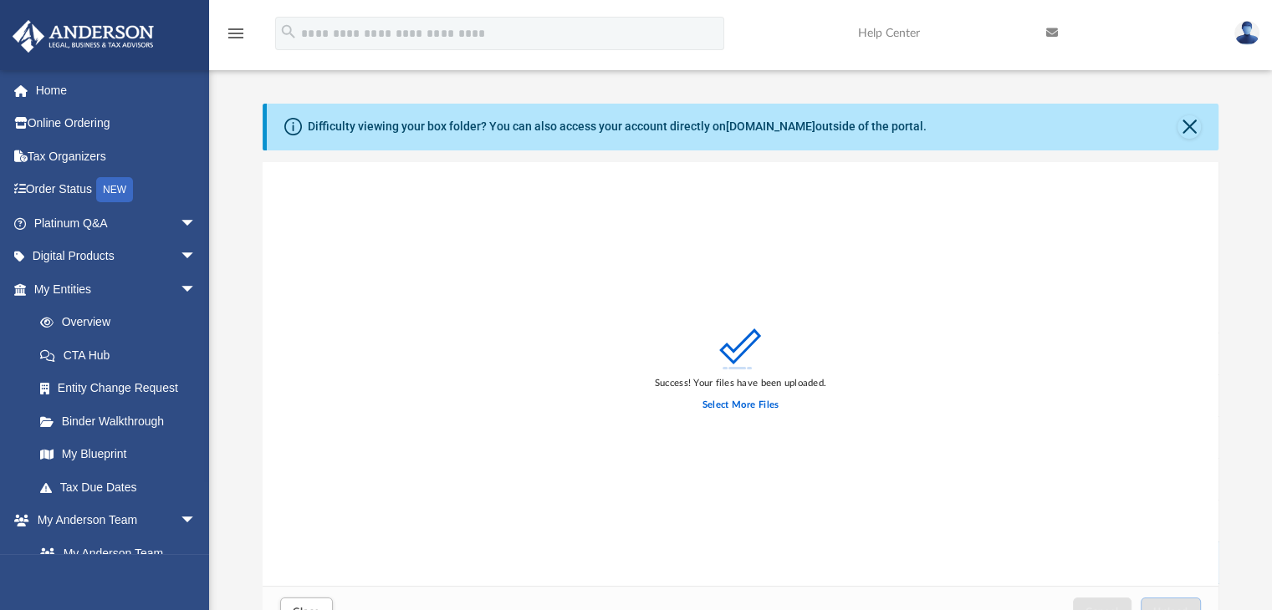
drag, startPoint x: 1187, startPoint y: 119, endPoint x: 554, endPoint y: 267, distance: 649.9
click at [554, 267] on div "Success! Your files have been uploaded. Select More Files" at bounding box center [741, 374] width 956 height 425
drag, startPoint x: 1181, startPoint y: 128, endPoint x: 509, endPoint y: 313, distance: 697.3
click at [509, 313] on div "Success! Your files have been uploaded. Select More Files" at bounding box center [741, 374] width 956 height 425
click at [1181, 128] on button "Close" at bounding box center [1188, 126] width 23 height 23
